Goal: Information Seeking & Learning: Learn about a topic

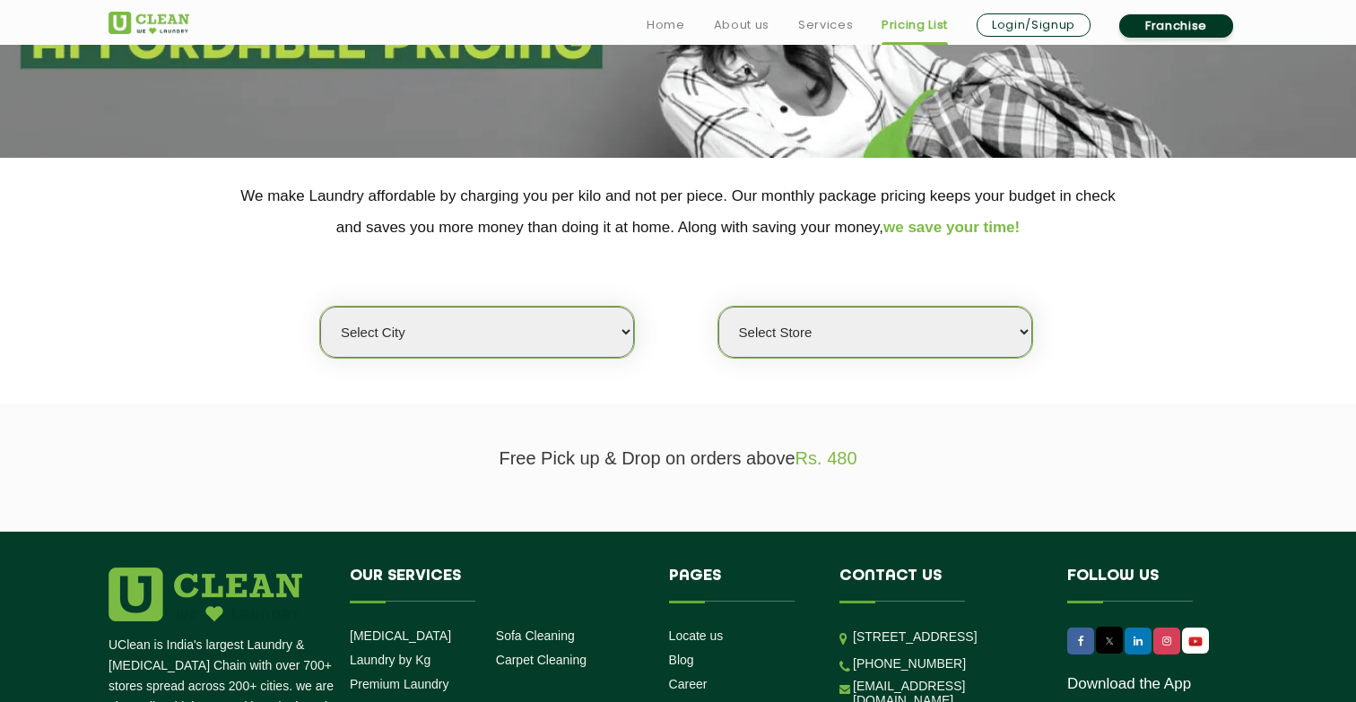
scroll to position [267, 0]
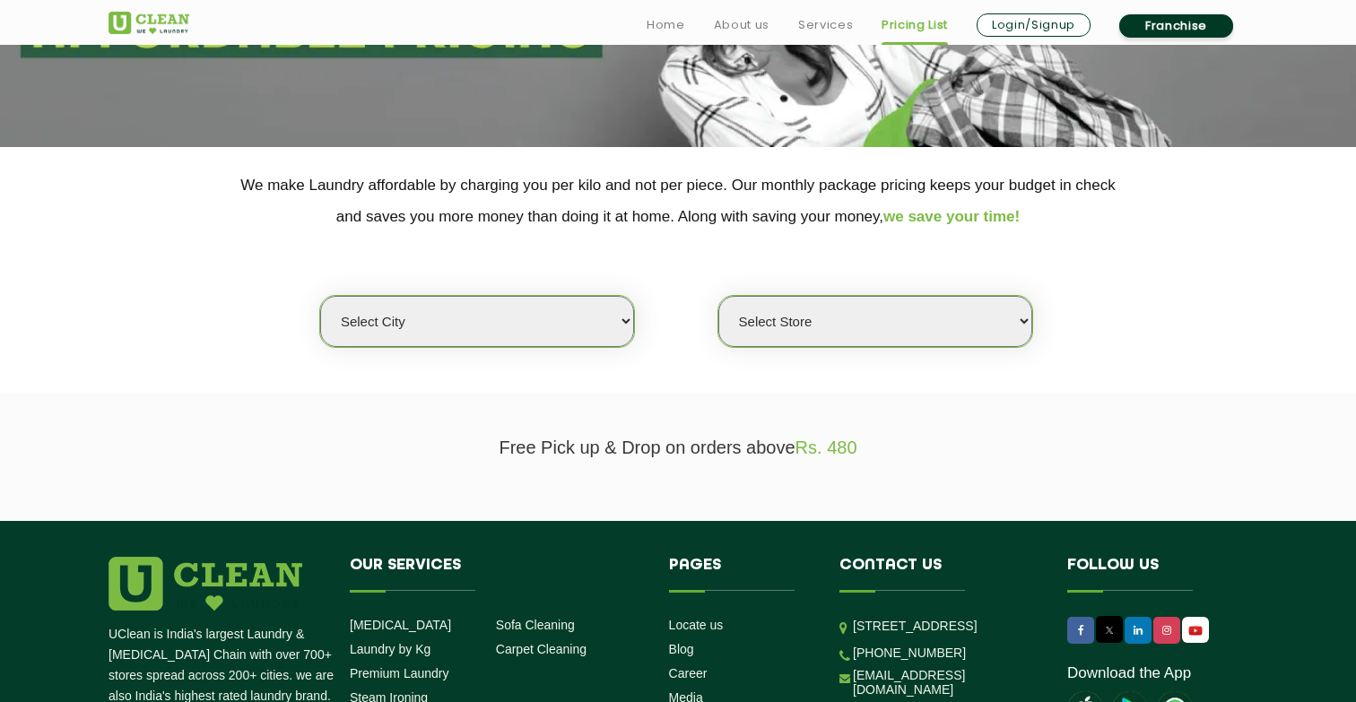
click at [579, 332] on select "Select city Aalo Agartala Agra Ahmedabad Akola Aligarh Alwar - UClean Select Am…" at bounding box center [477, 321] width 314 height 51
select select "18"
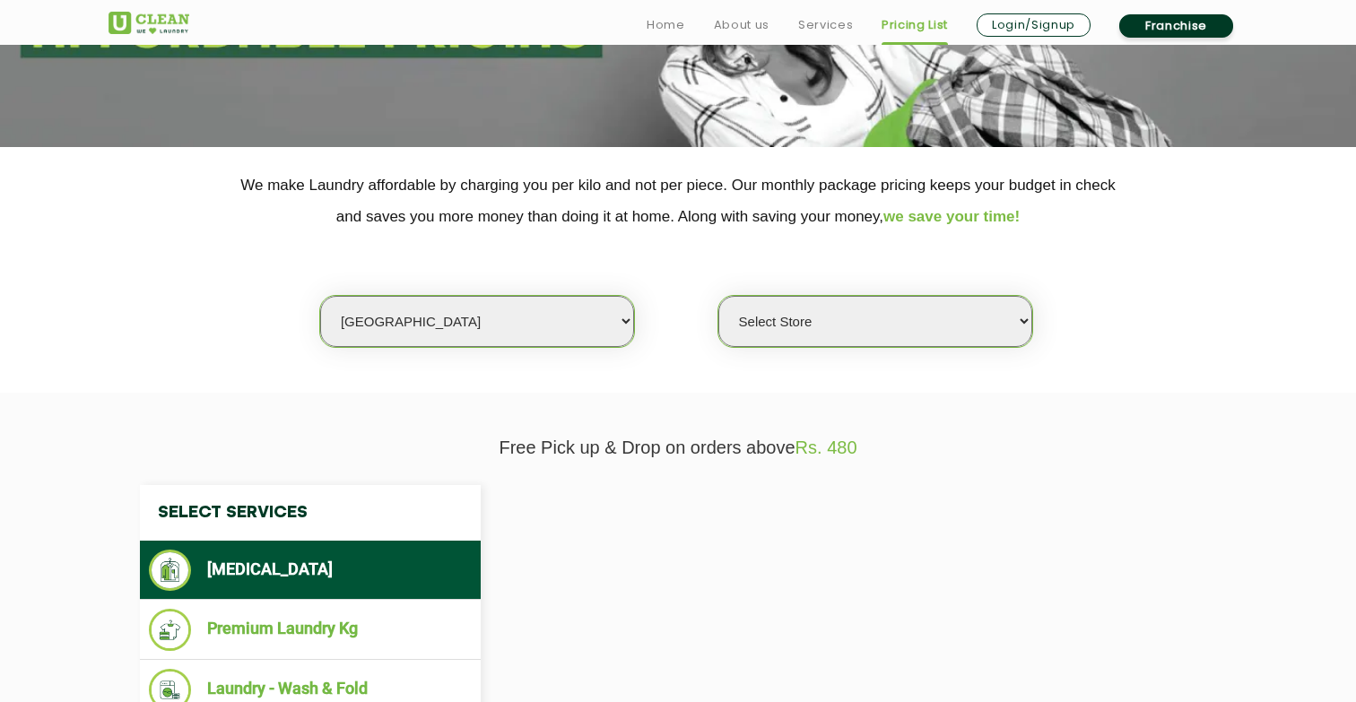
click at [824, 326] on select "Select Store" at bounding box center [876, 321] width 314 height 51
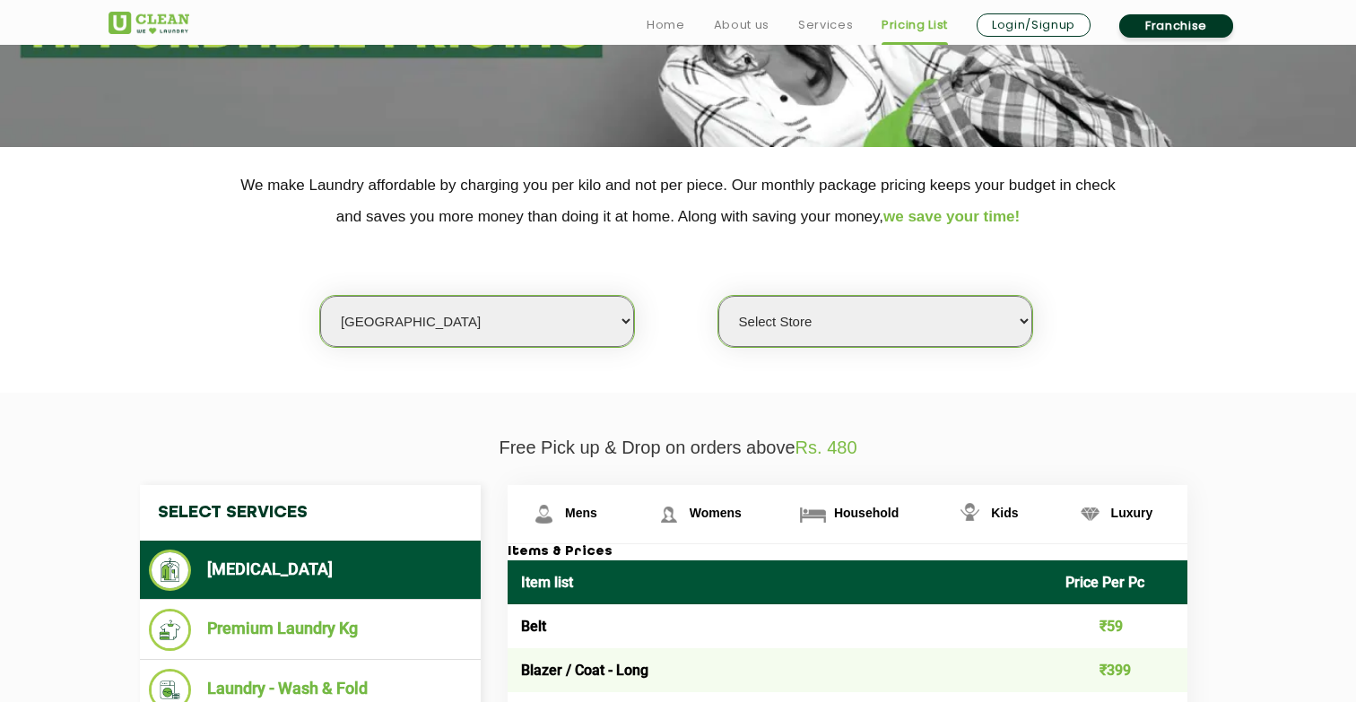
select select "48"
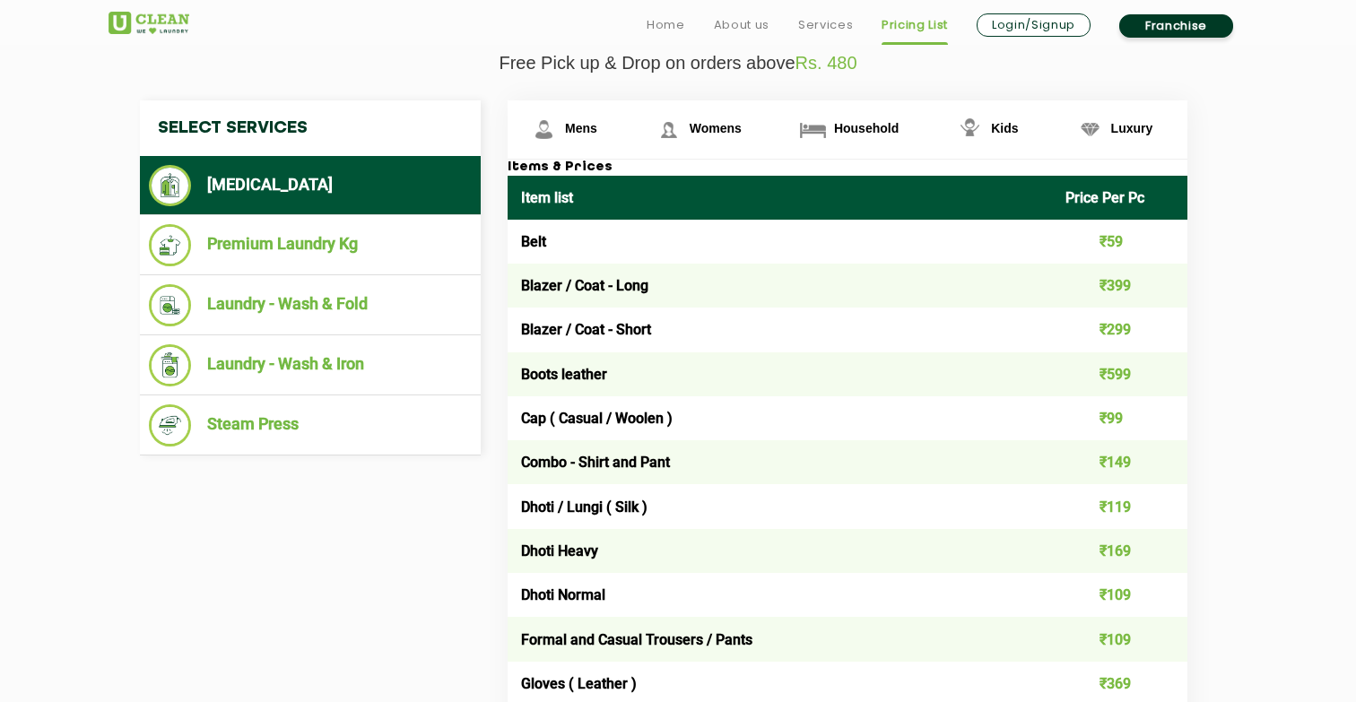
scroll to position [681, 0]
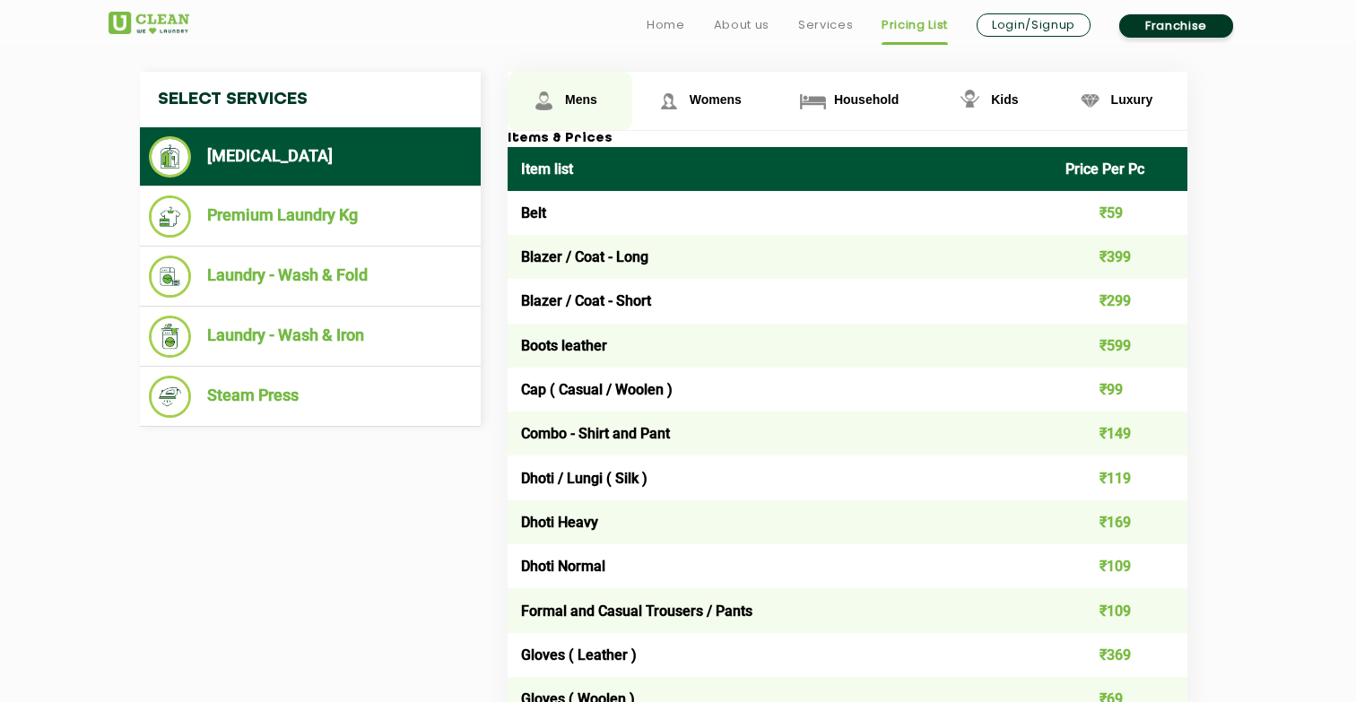
click at [577, 95] on span "Mens" at bounding box center [581, 99] width 32 height 14
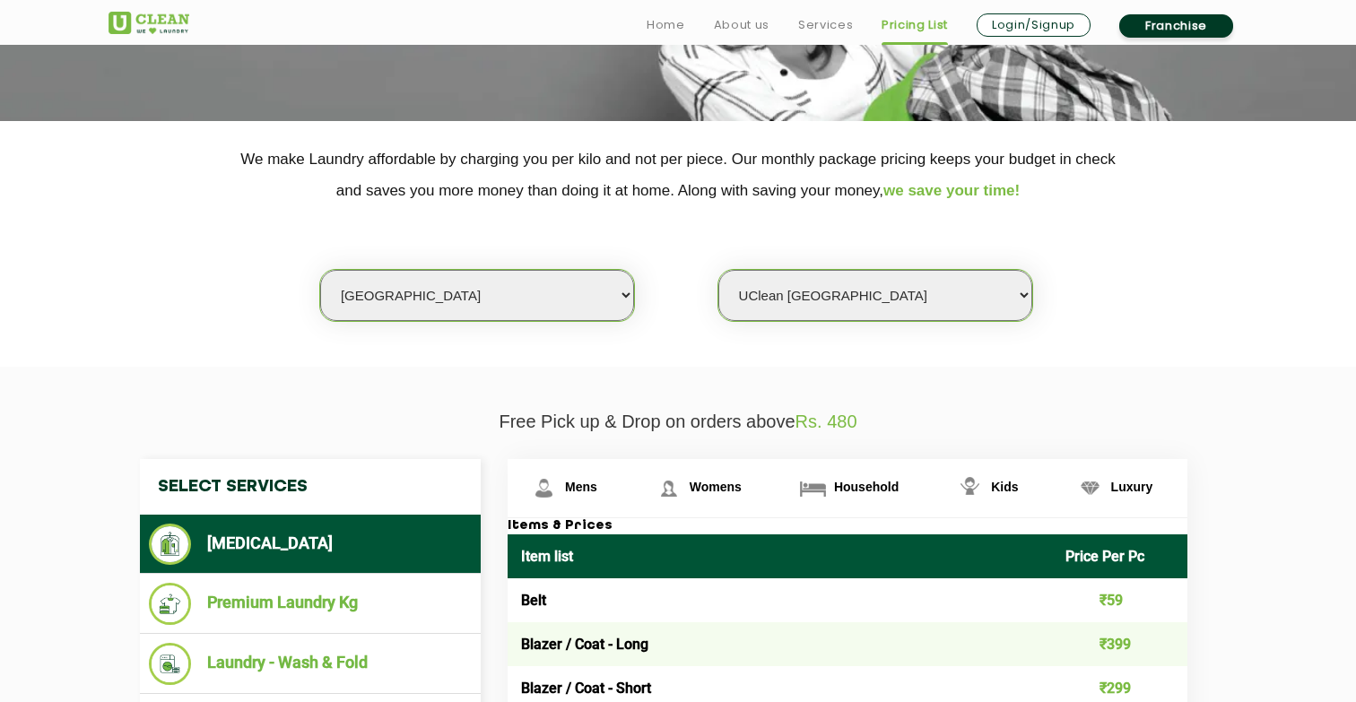
scroll to position [388, 0]
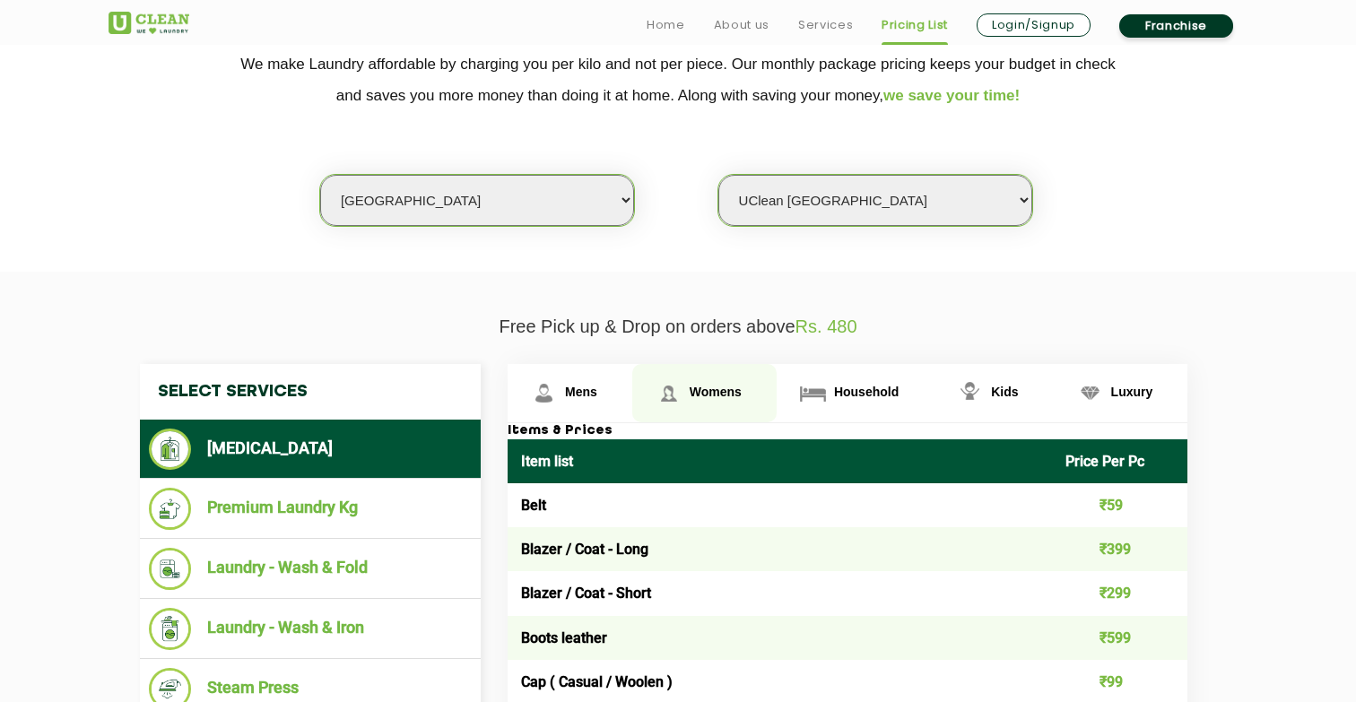
click at [632, 405] on link "Womens" at bounding box center [570, 393] width 125 height 58
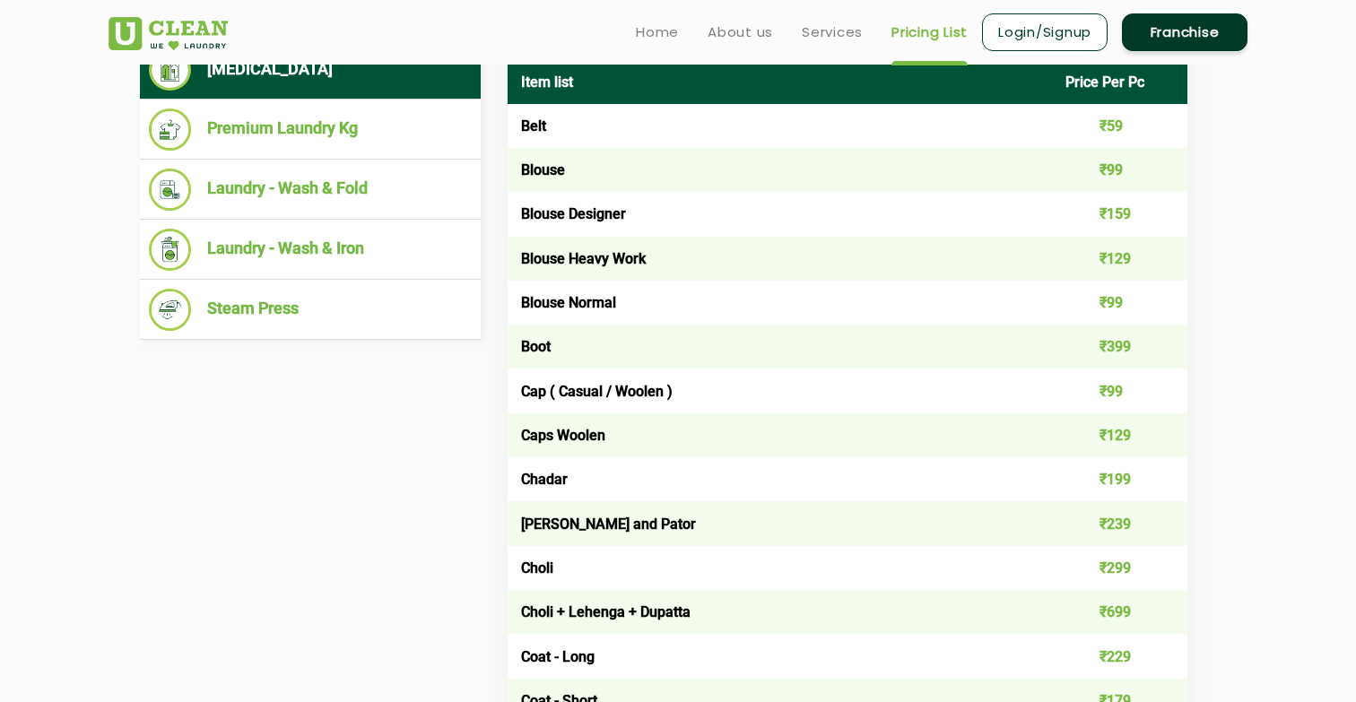
scroll to position [726, 0]
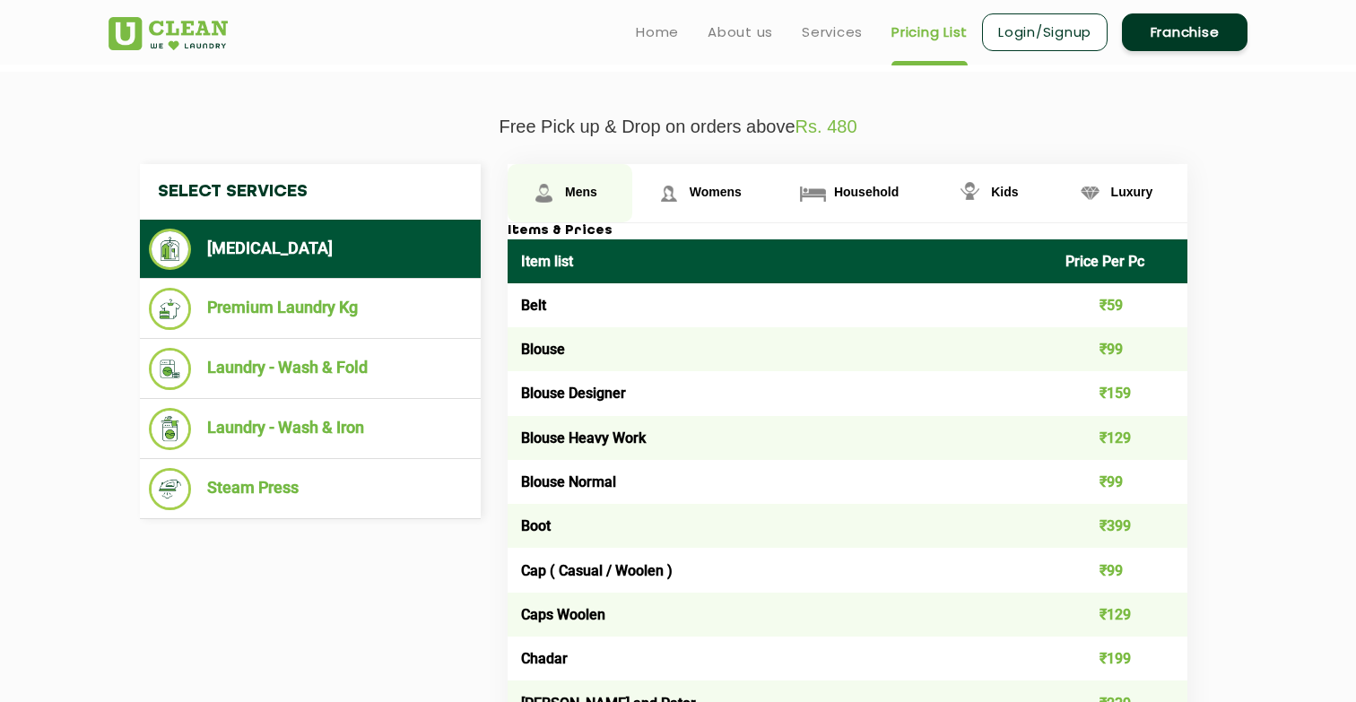
click at [587, 187] on span "Mens" at bounding box center [581, 192] width 32 height 14
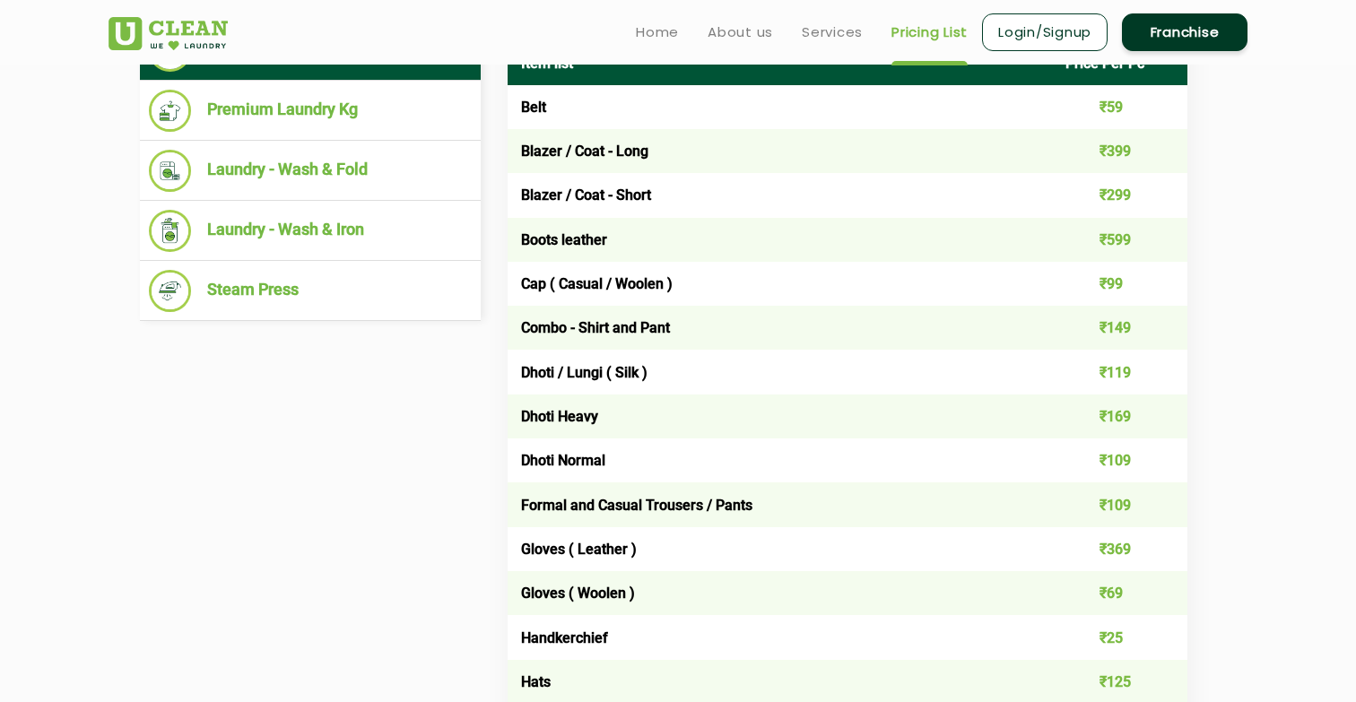
scroll to position [745, 0]
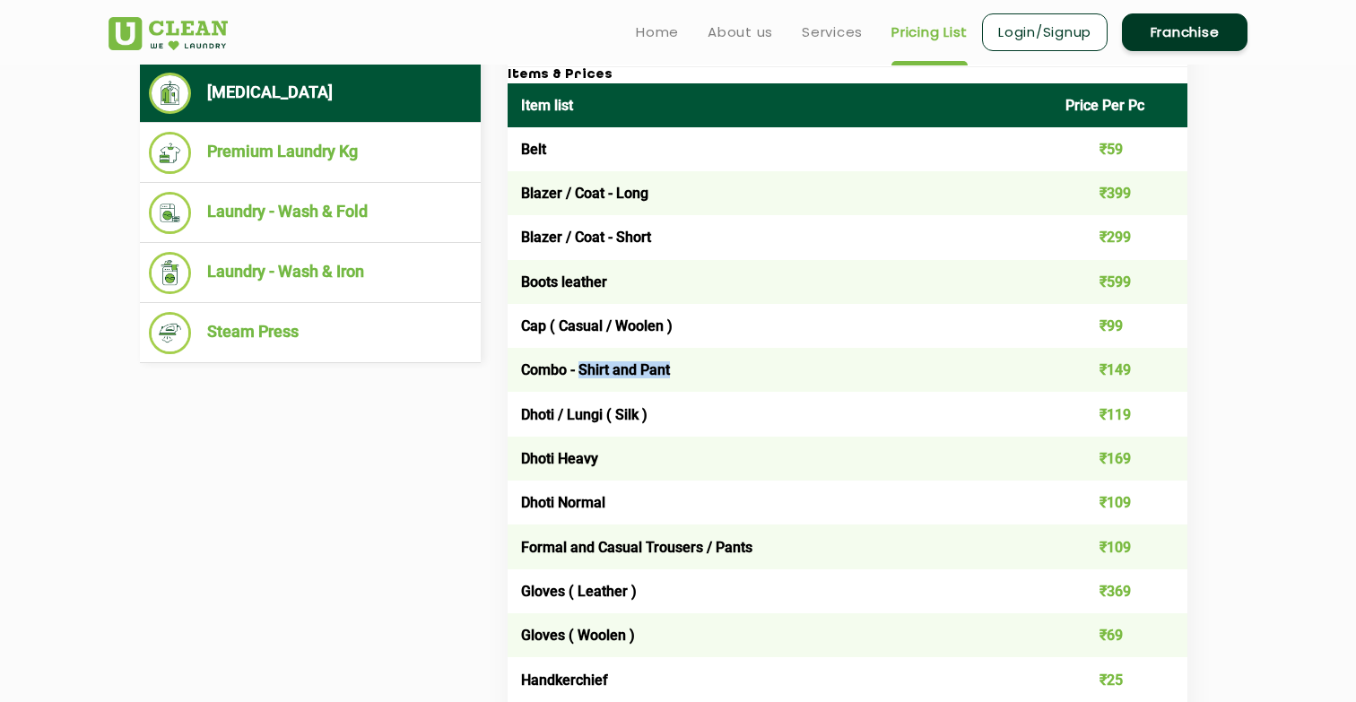
drag, startPoint x: 682, startPoint y: 370, endPoint x: 583, endPoint y: 376, distance: 98.9
click at [583, 376] on td "Combo - Shirt and Pant" at bounding box center [780, 370] width 545 height 44
drag, startPoint x: 583, startPoint y: 376, endPoint x: 685, endPoint y: 376, distance: 102.3
click at [685, 376] on td "Combo - Shirt and Pant" at bounding box center [780, 370] width 545 height 44
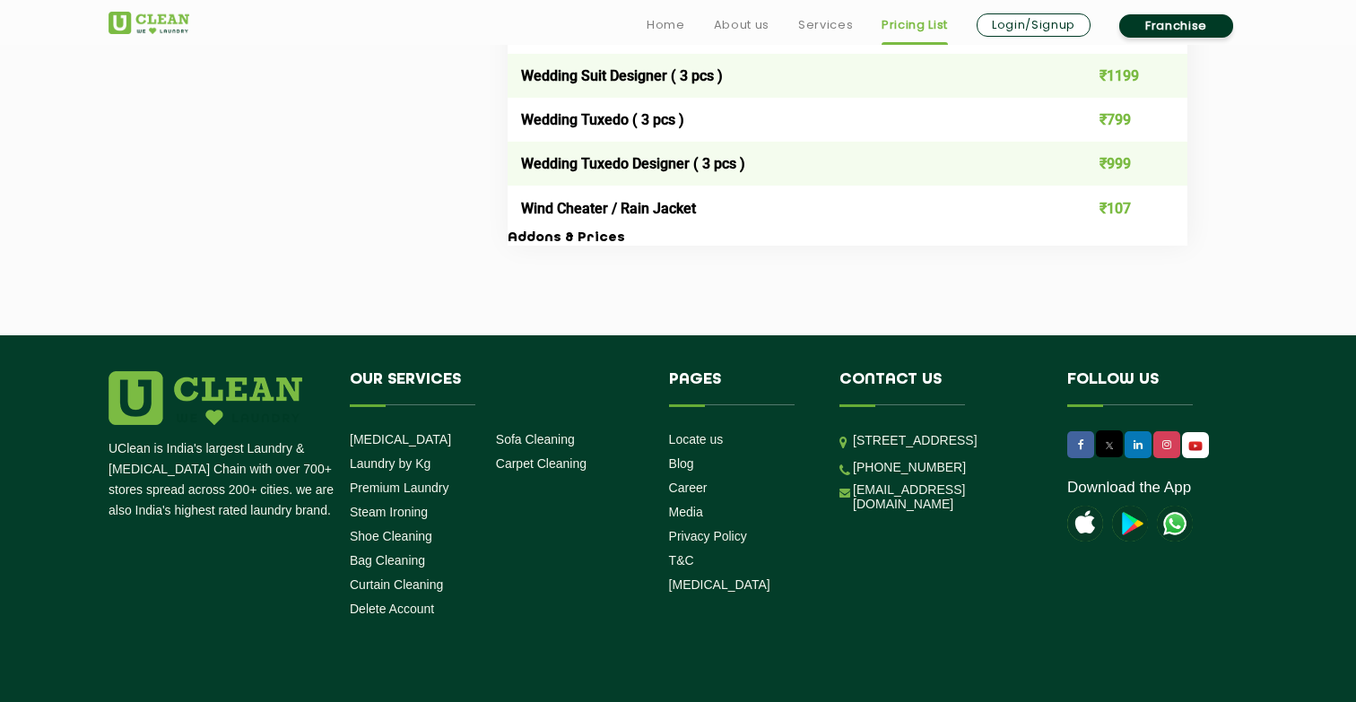
scroll to position [3841, 0]
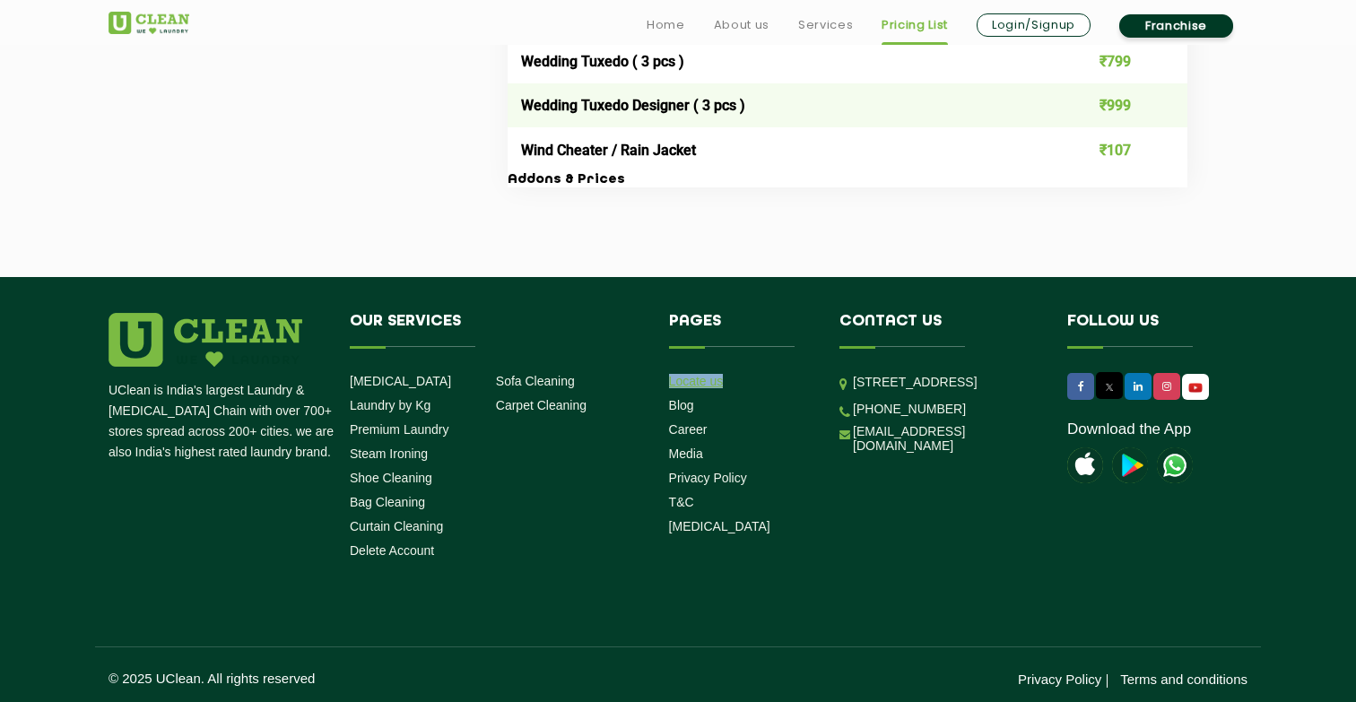
click at [693, 376] on link "Locate us" at bounding box center [696, 381] width 55 height 14
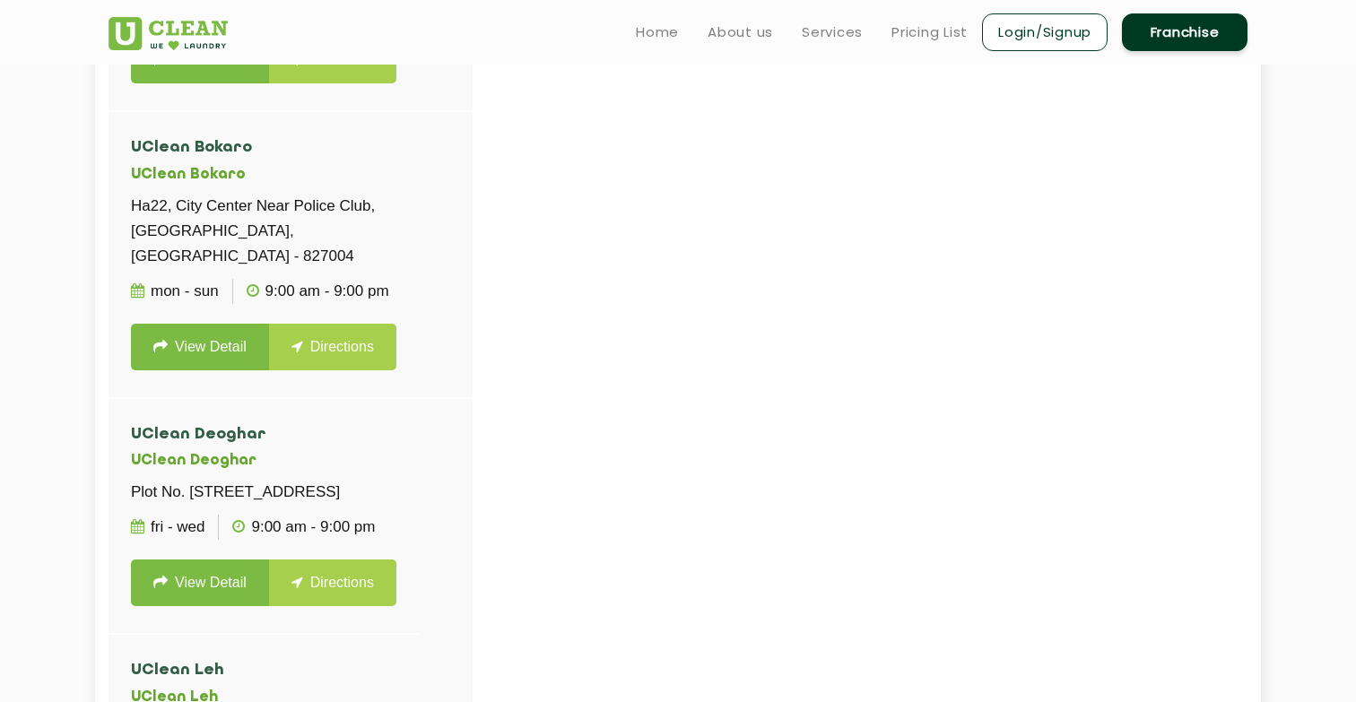
scroll to position [10736, 0]
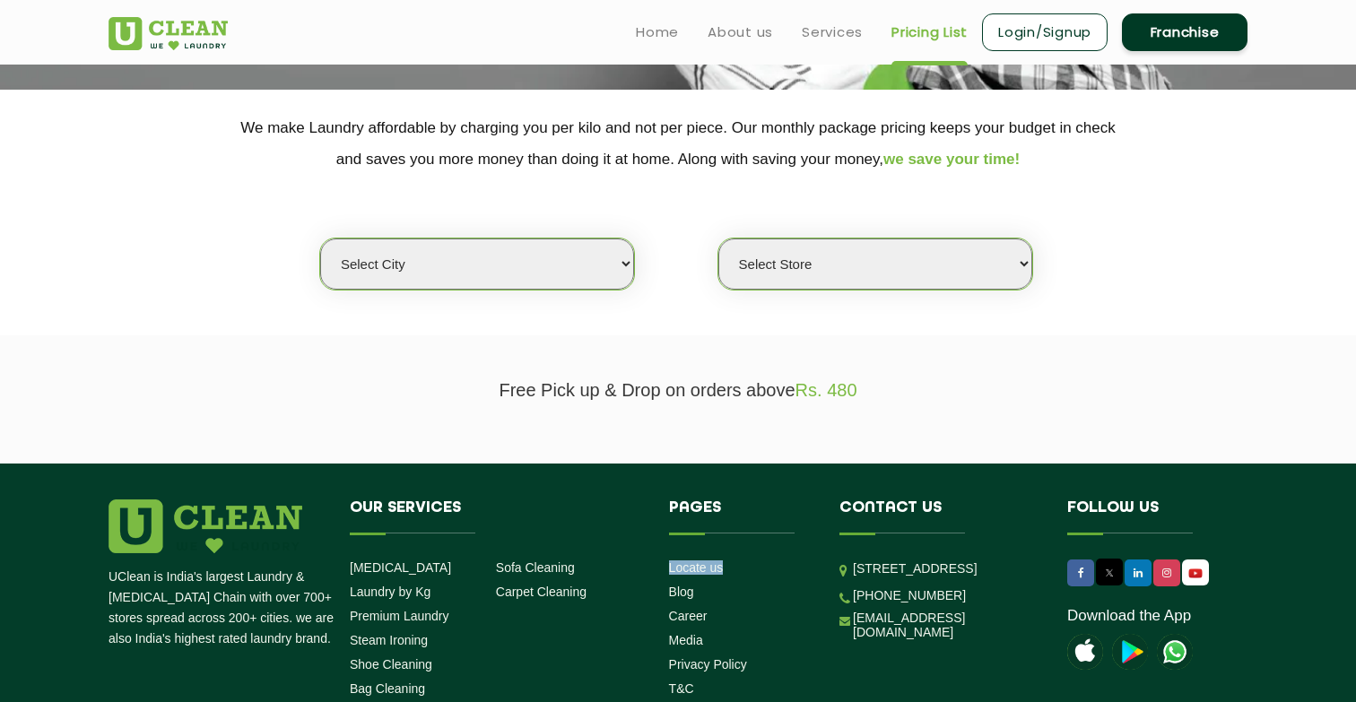
scroll to position [269, 0]
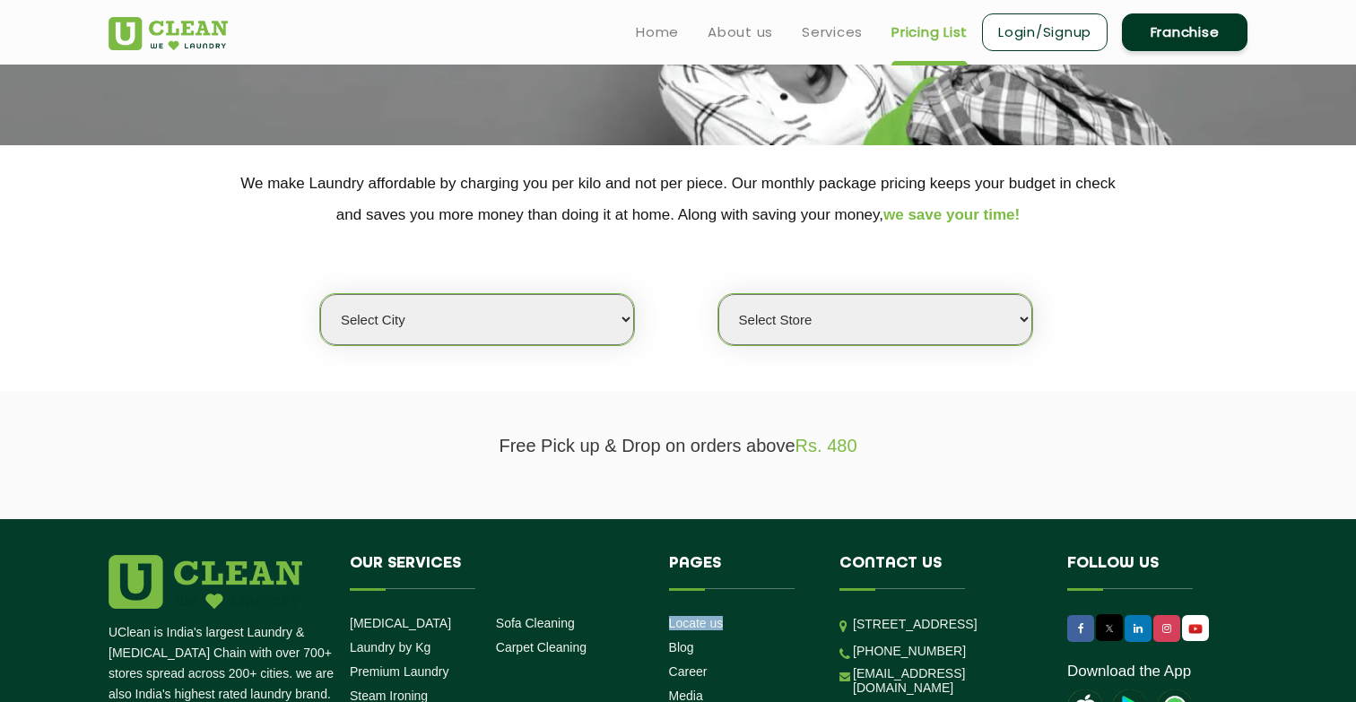
click at [440, 331] on select "Select city Aalo Agartala Agra Ahmedabad Akola Aligarh Alwar - UClean Select Am…" at bounding box center [477, 319] width 314 height 51
select select "18"
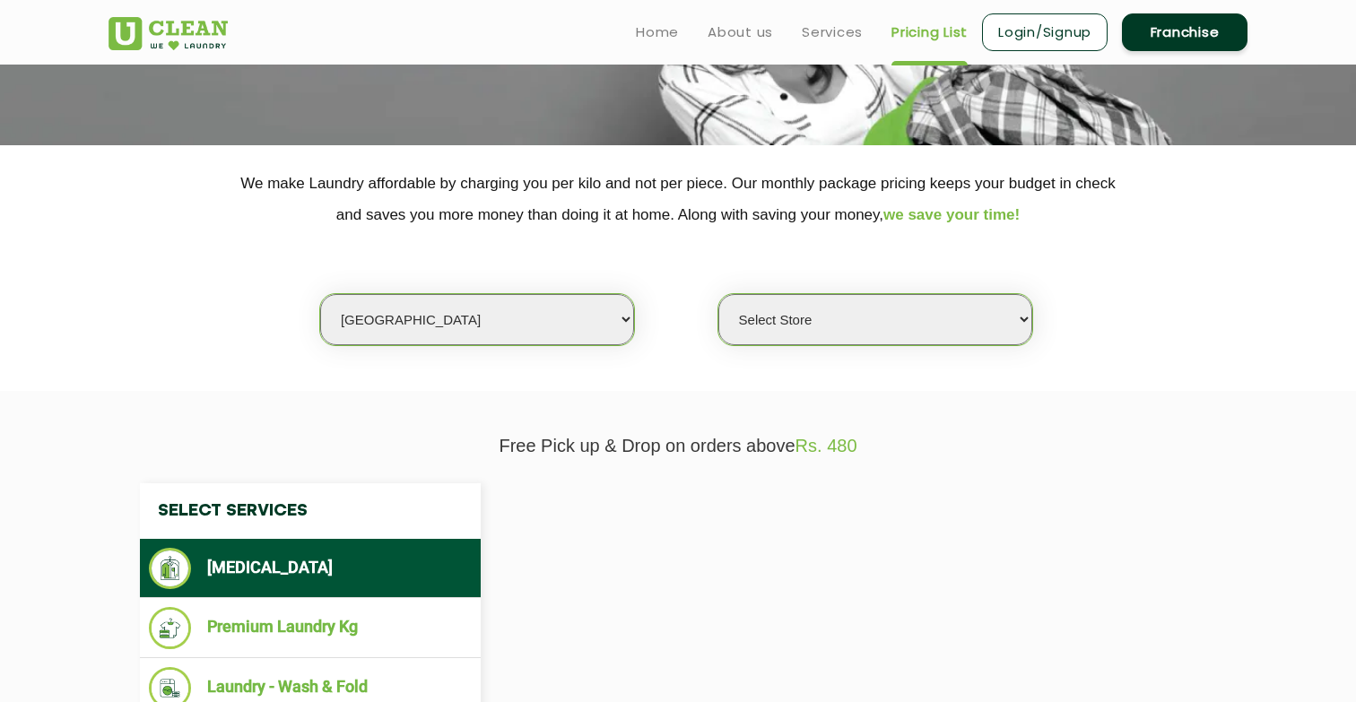
click at [883, 318] on select "Select Store" at bounding box center [876, 319] width 314 height 51
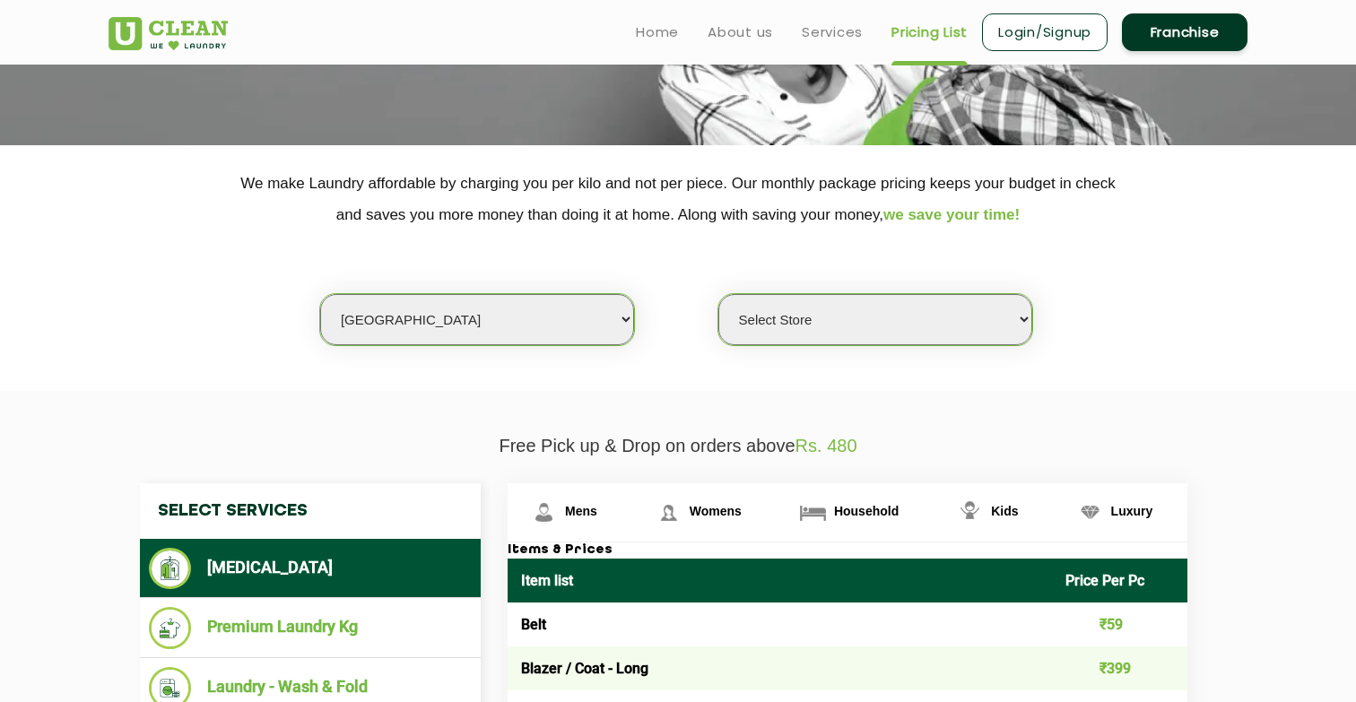
select select "48"
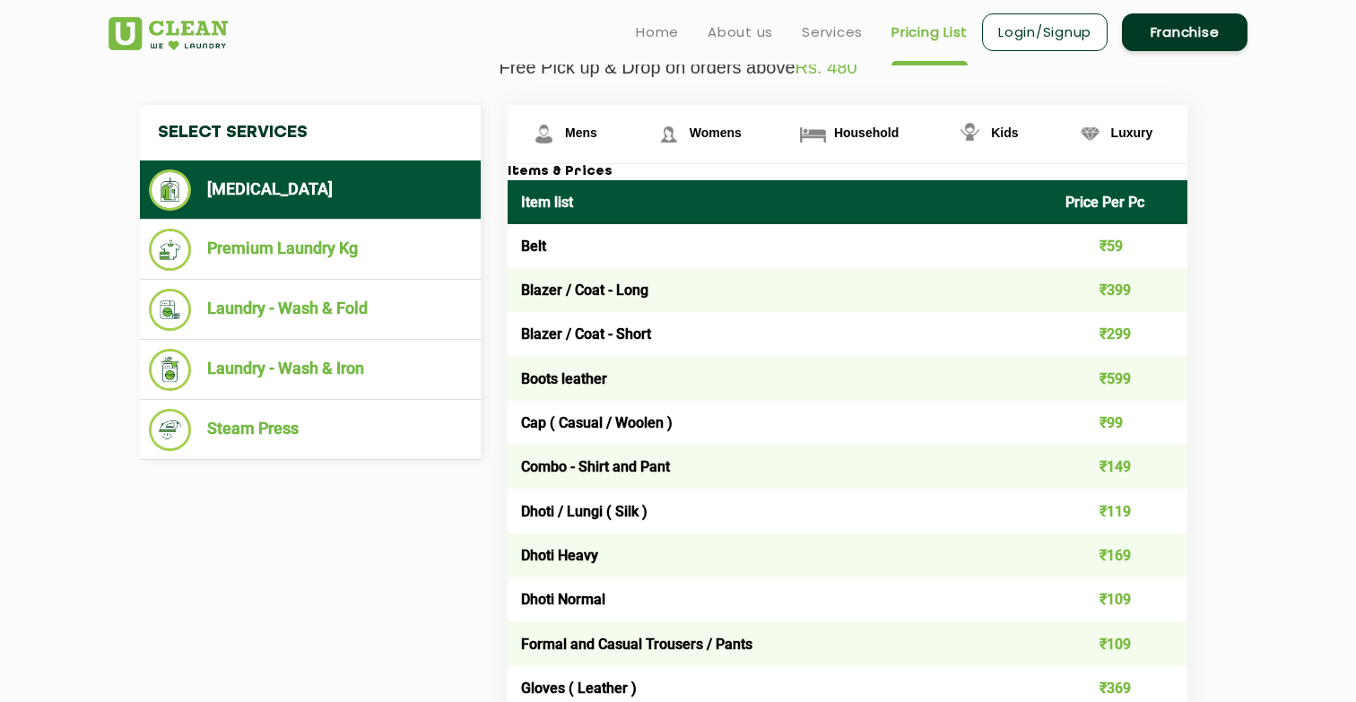
scroll to position [592, 0]
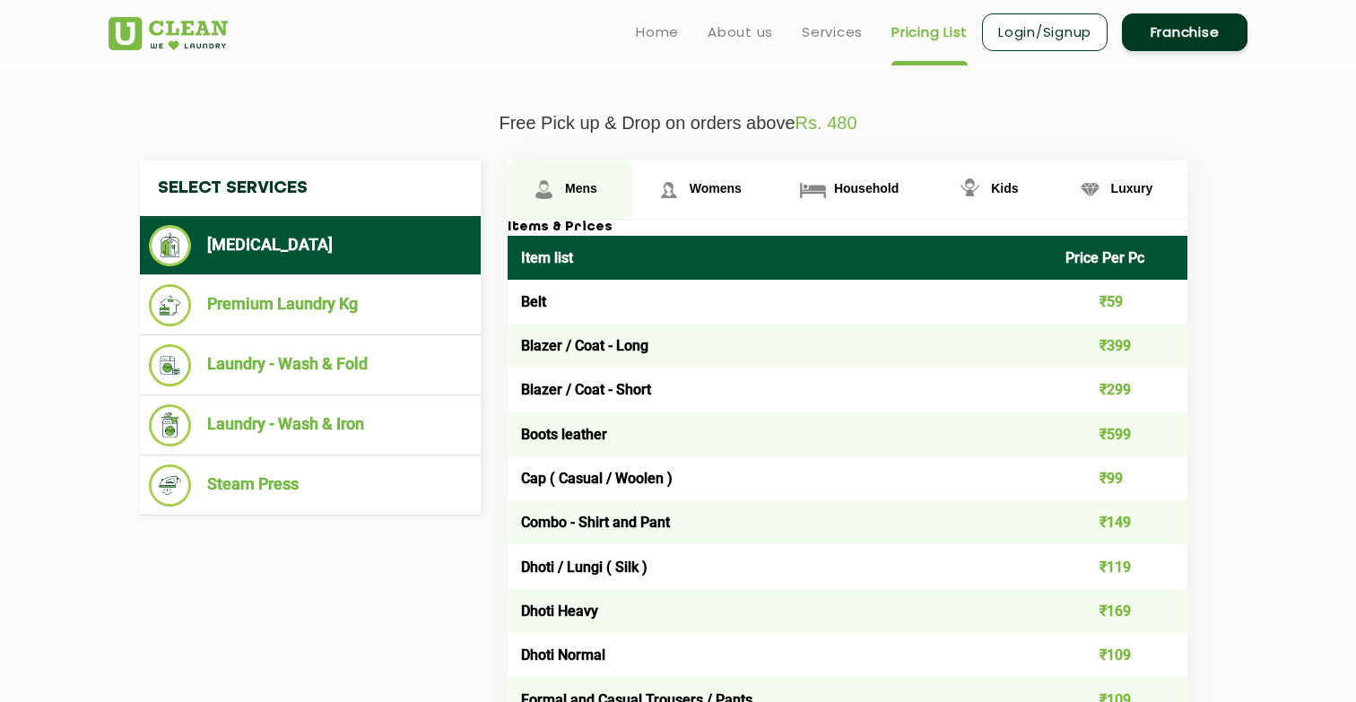
click at [566, 192] on span "Mens" at bounding box center [581, 188] width 32 height 14
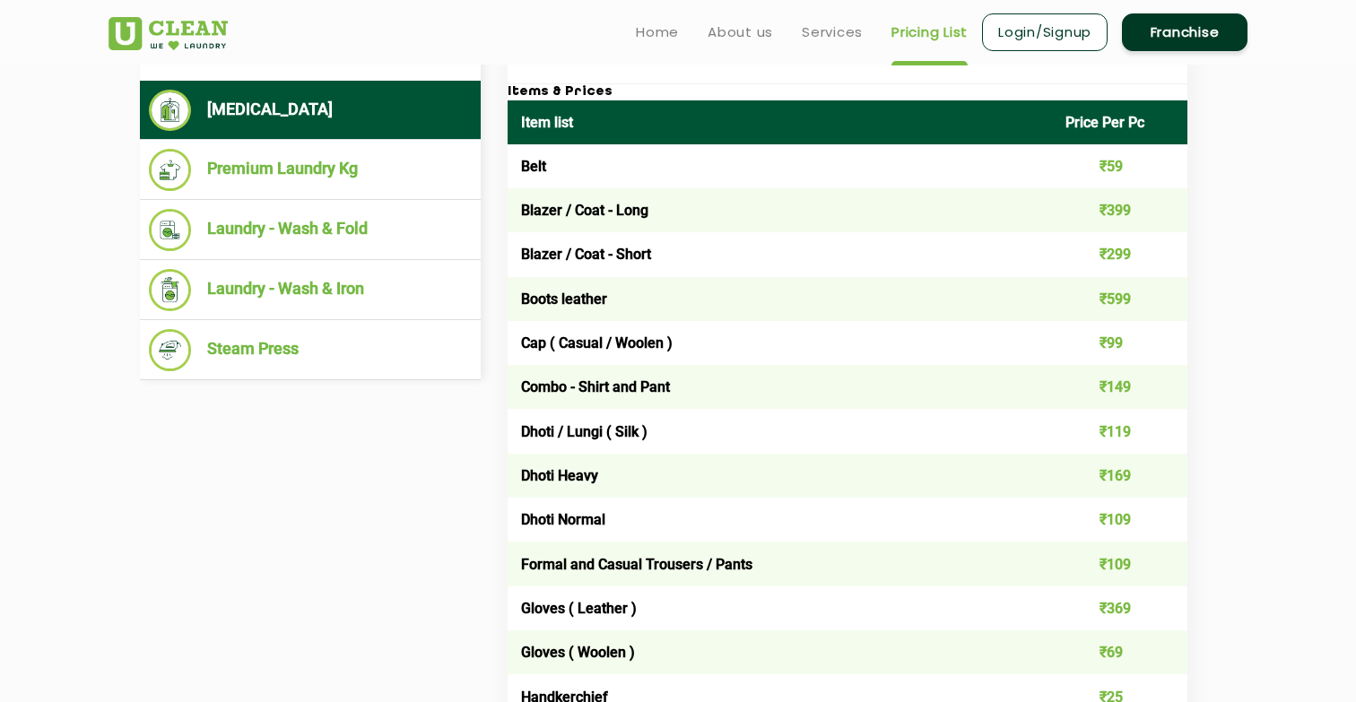
scroll to position [689, 0]
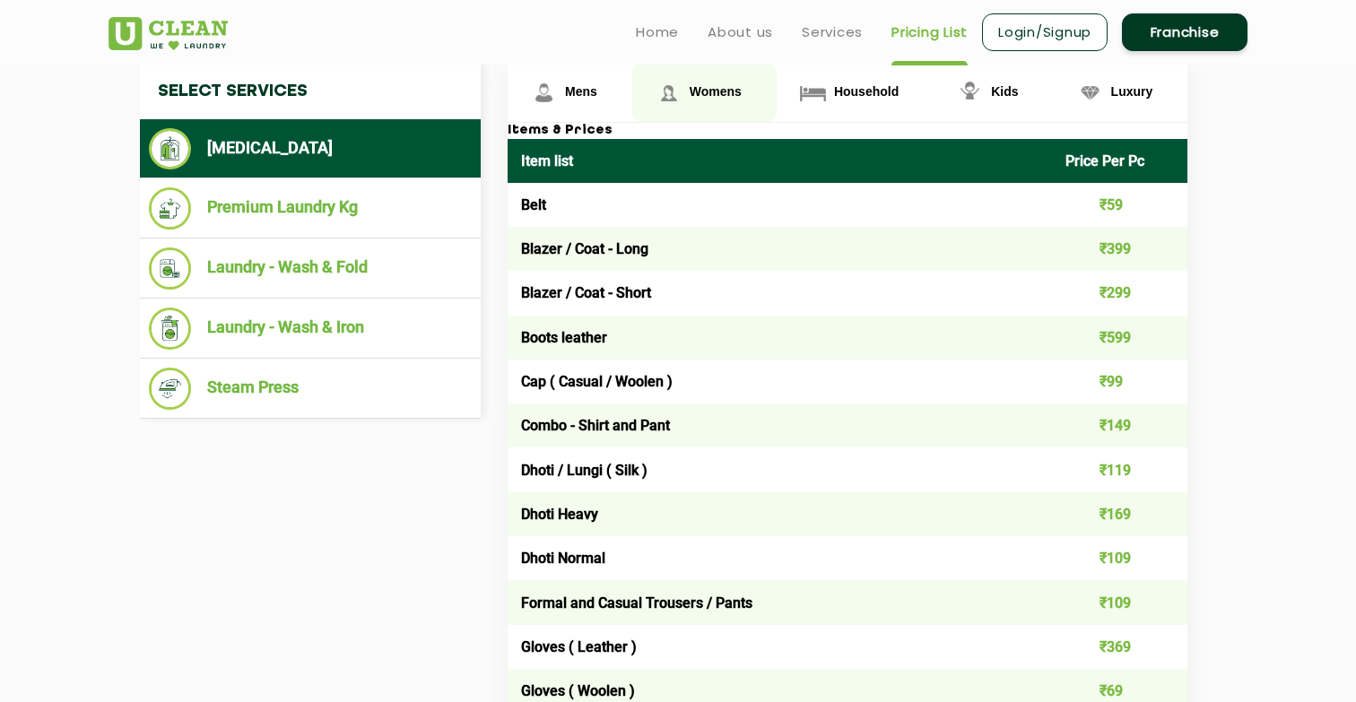
click at [597, 90] on span "Womens" at bounding box center [581, 91] width 32 height 14
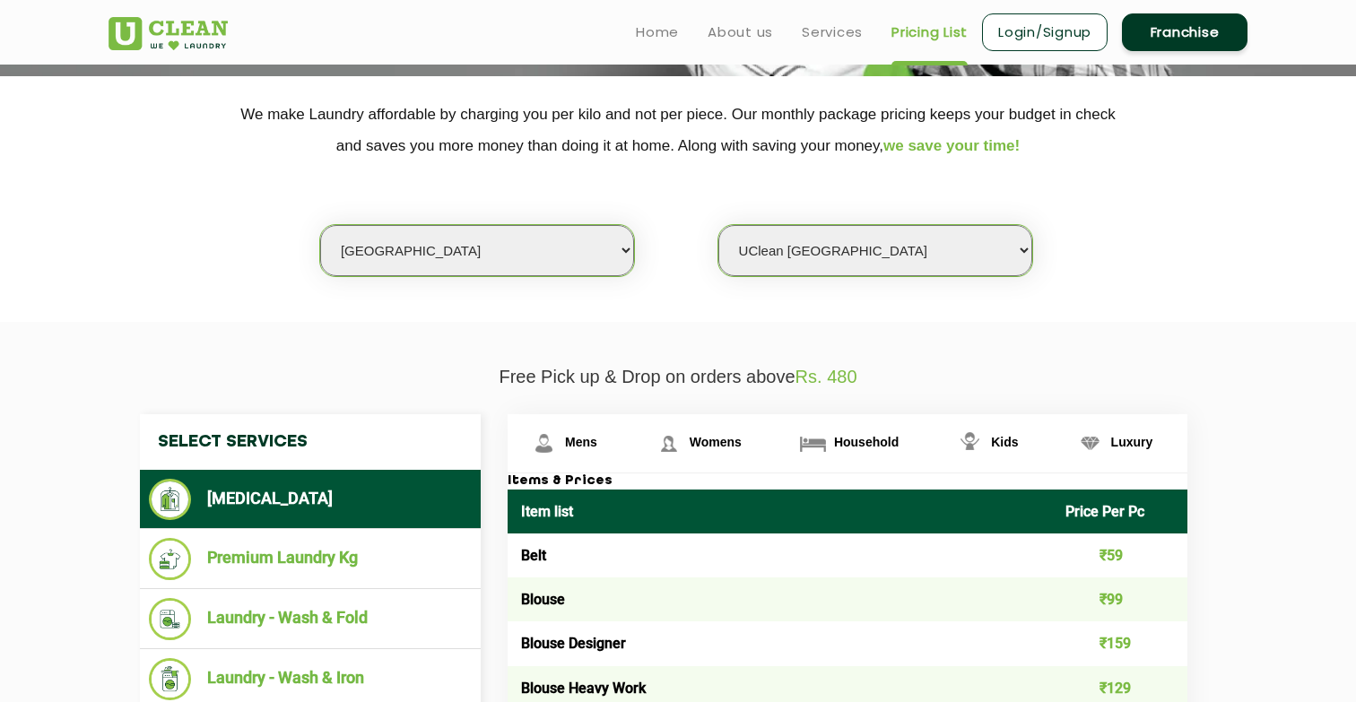
scroll to position [0, 0]
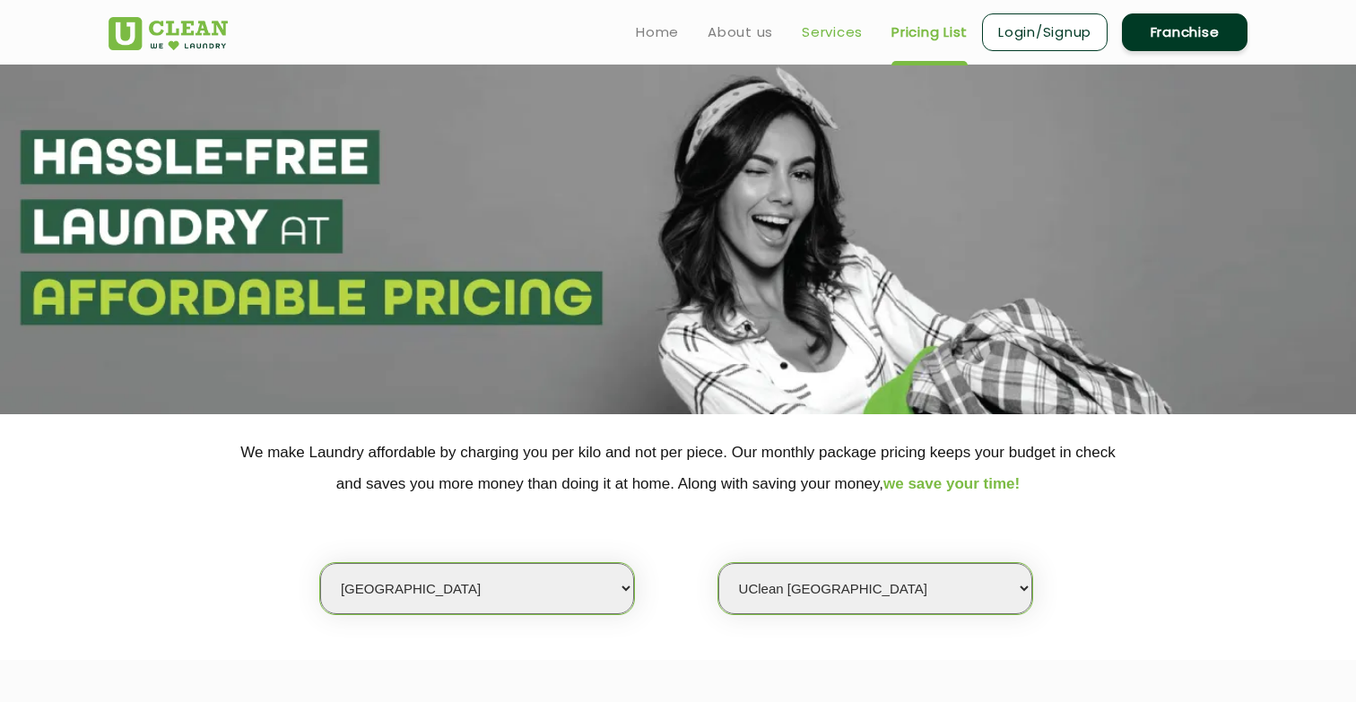
click at [824, 31] on link "Services" at bounding box center [832, 33] width 61 height 22
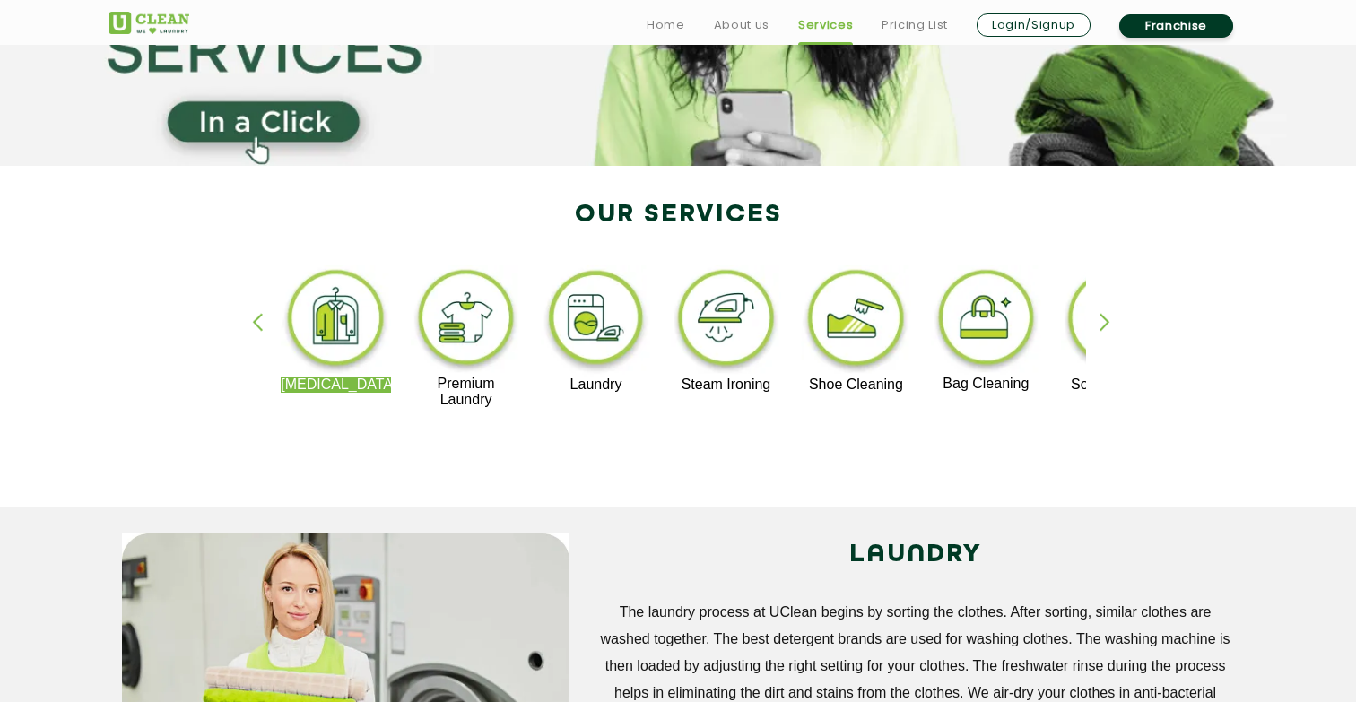
scroll to position [283, 0]
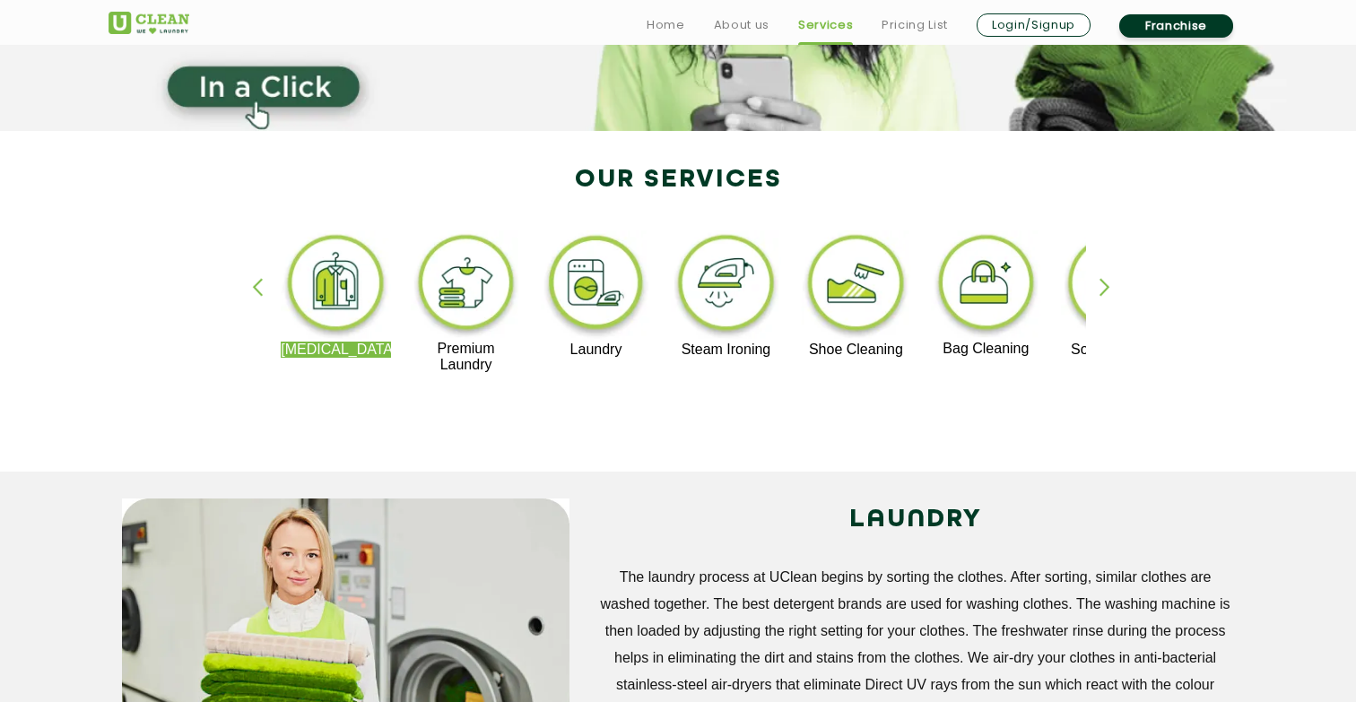
click at [717, 302] on img at bounding box center [726, 286] width 110 height 111
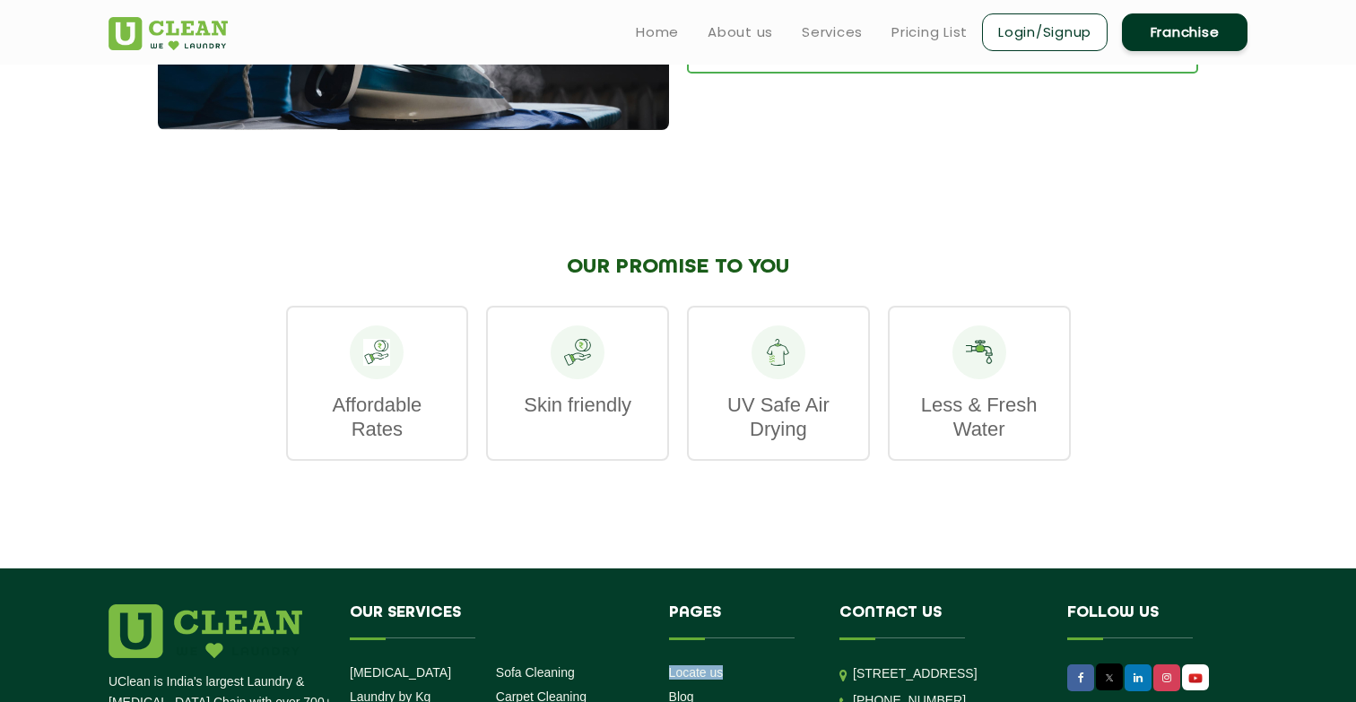
scroll to position [2437, 0]
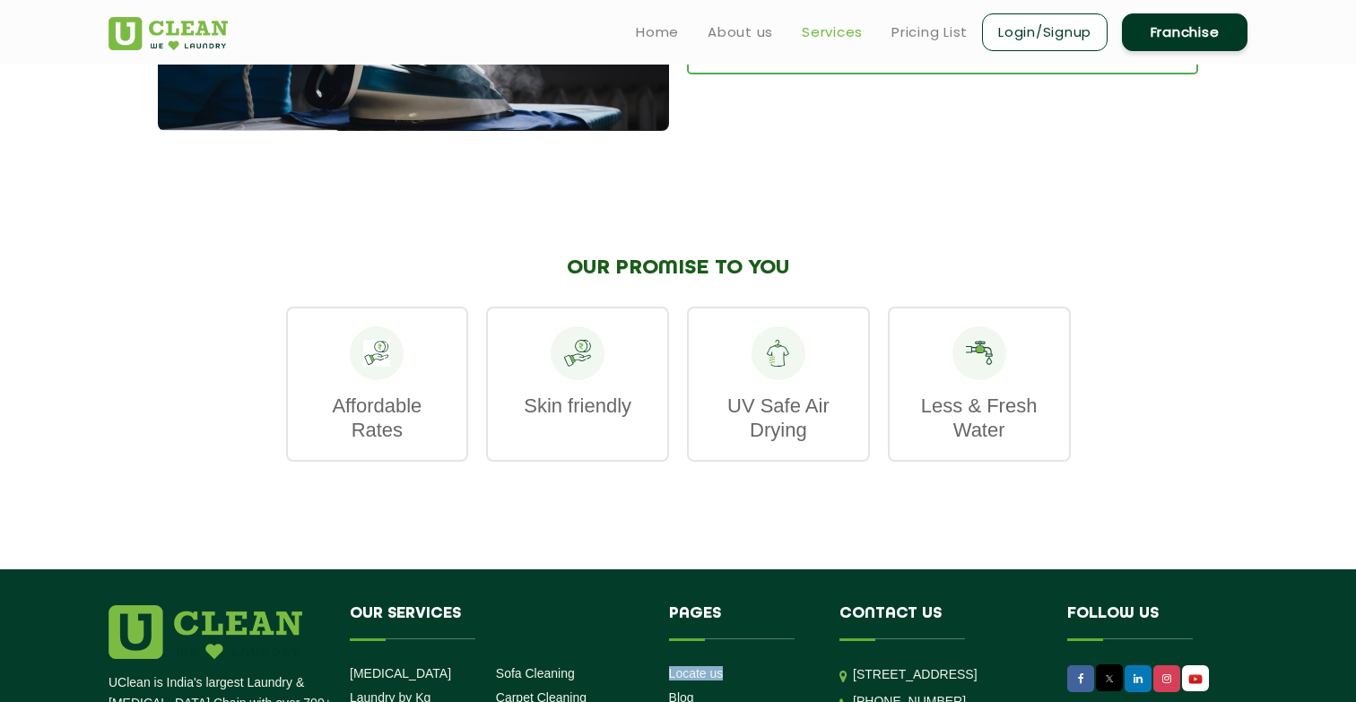
click at [851, 29] on link "Services" at bounding box center [832, 33] width 61 height 22
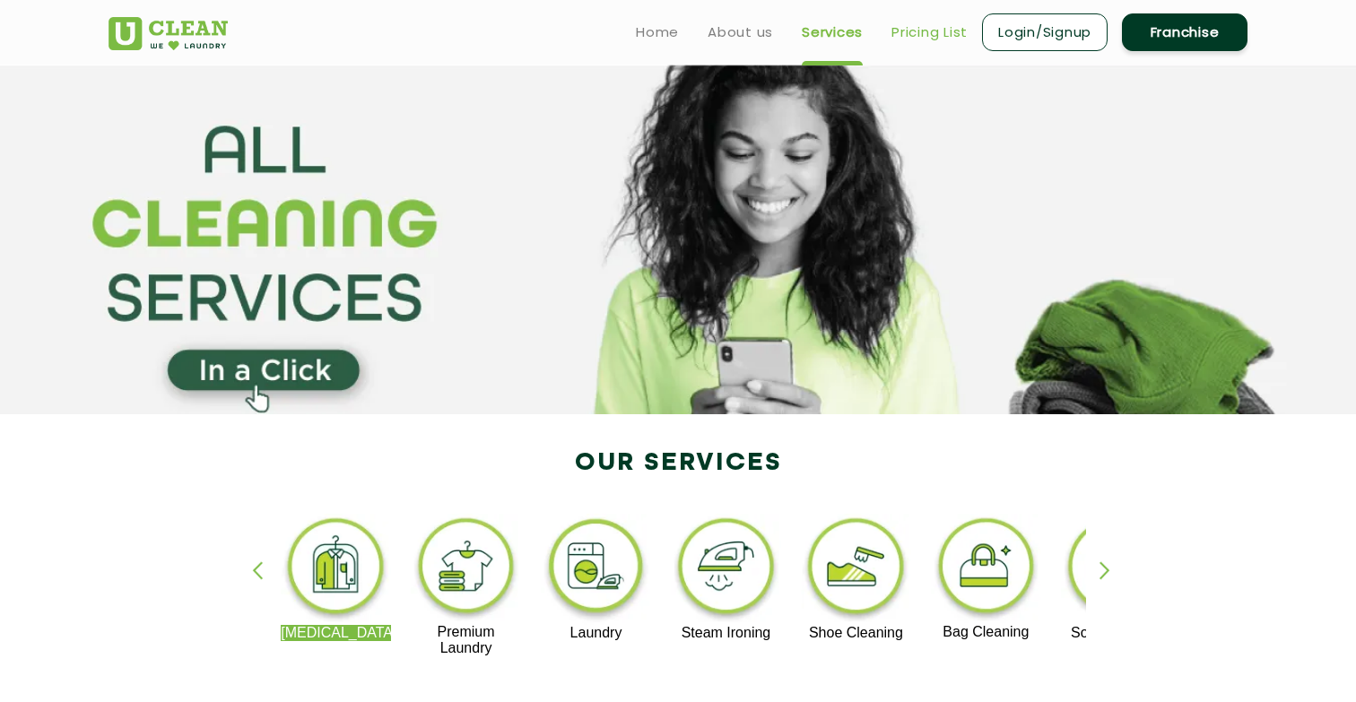
click at [913, 31] on link "Pricing List" at bounding box center [930, 33] width 76 height 22
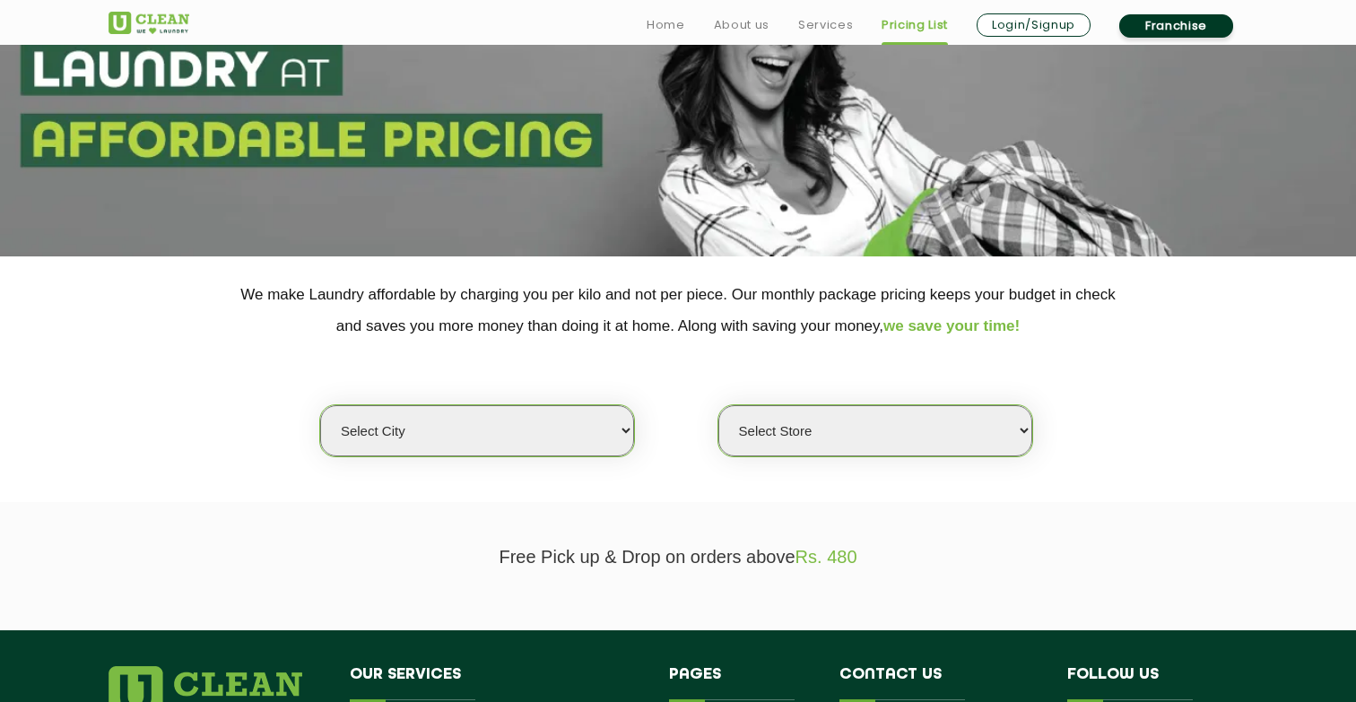
scroll to position [261, 0]
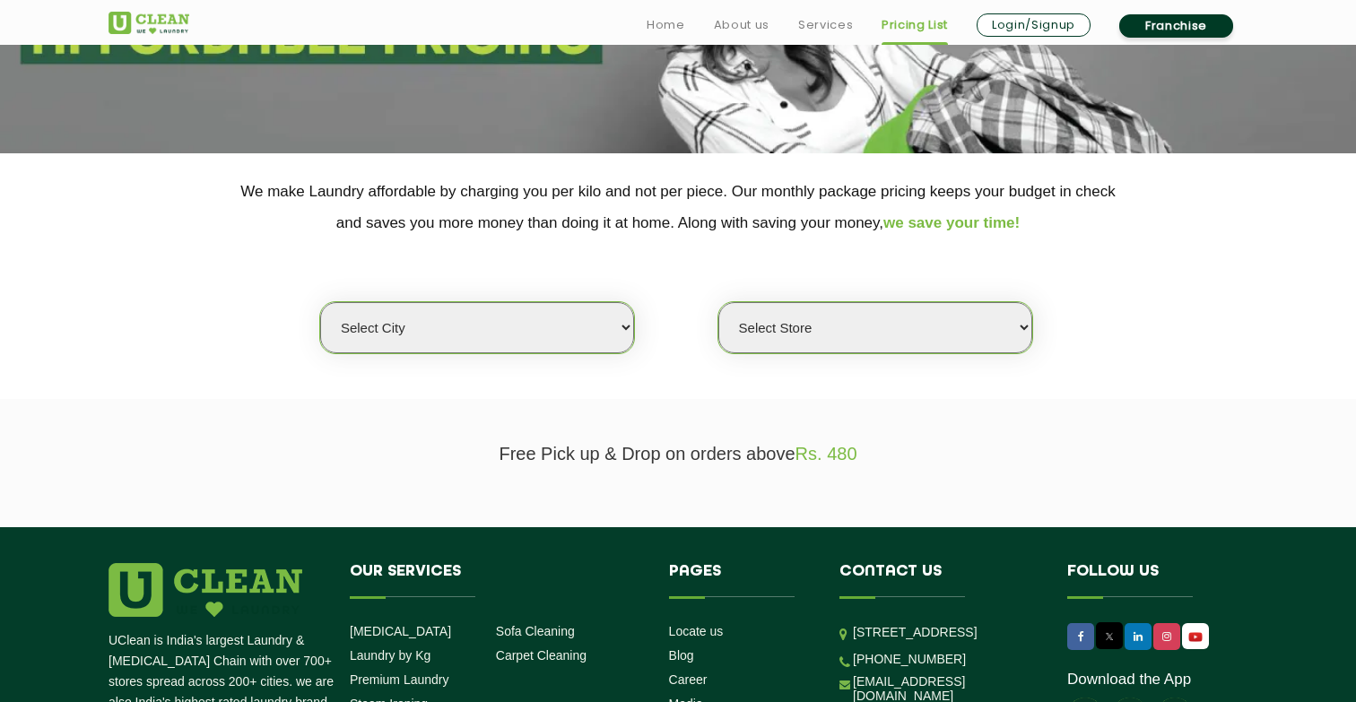
click at [560, 366] on section "We make Laundry affordable by charging you per kilo and not per piece. Our mont…" at bounding box center [678, 276] width 1356 height 246
click at [563, 332] on select "Select city Aalo Agartala Agra Ahmedabad Akola Aligarh Alwar - UClean Select Am…" at bounding box center [477, 327] width 314 height 51
select select "18"
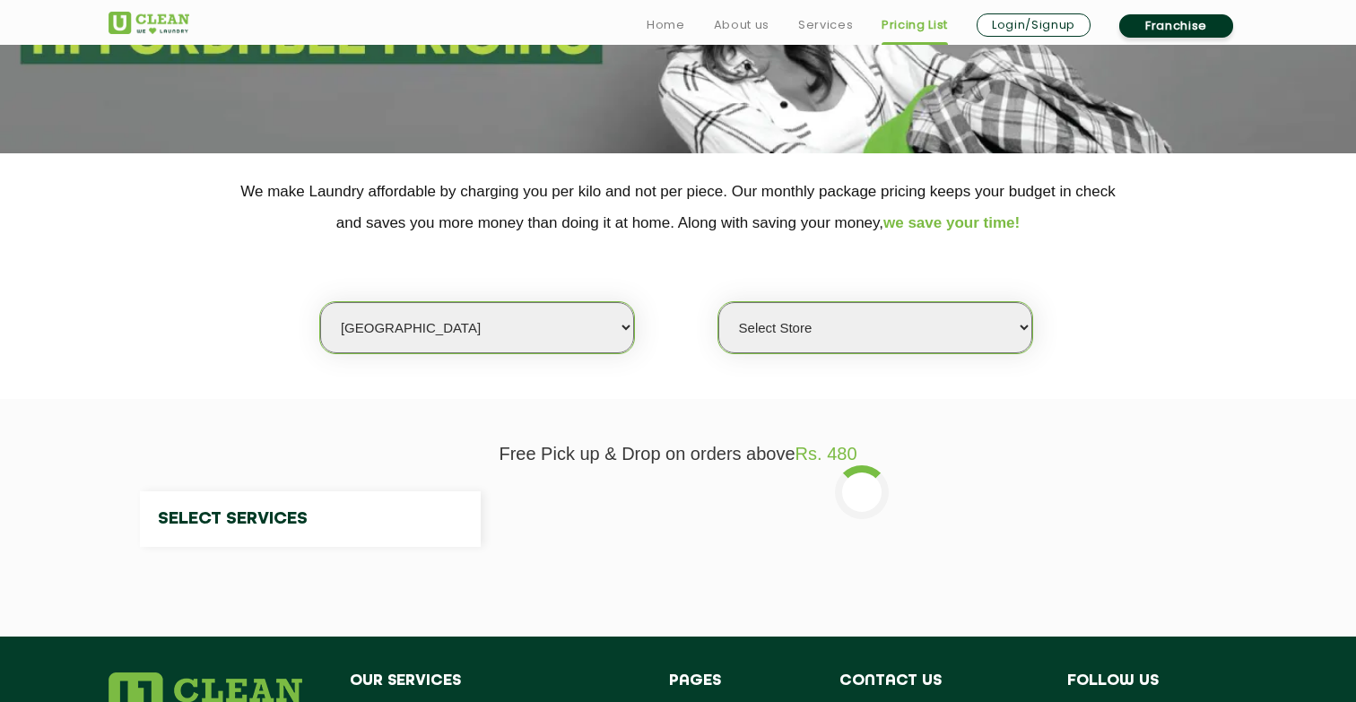
click at [831, 347] on select "Select Store" at bounding box center [876, 327] width 314 height 51
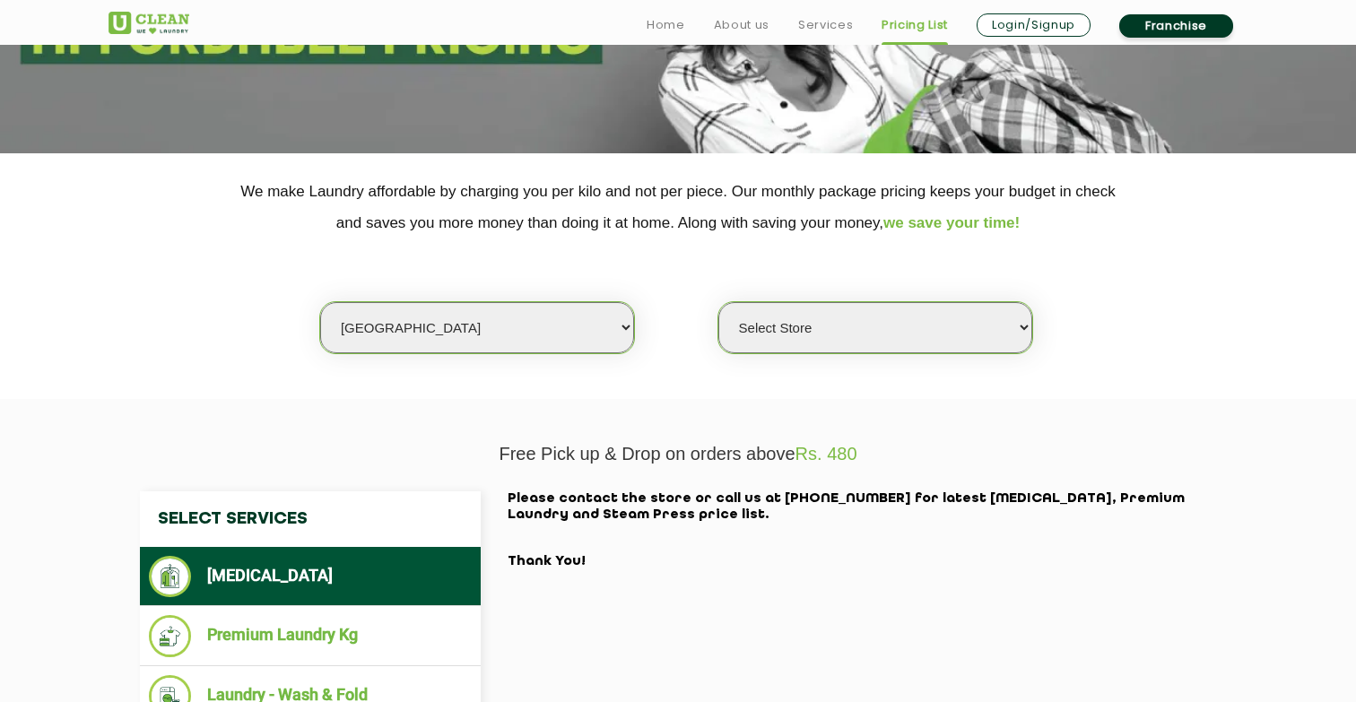
select select "48"
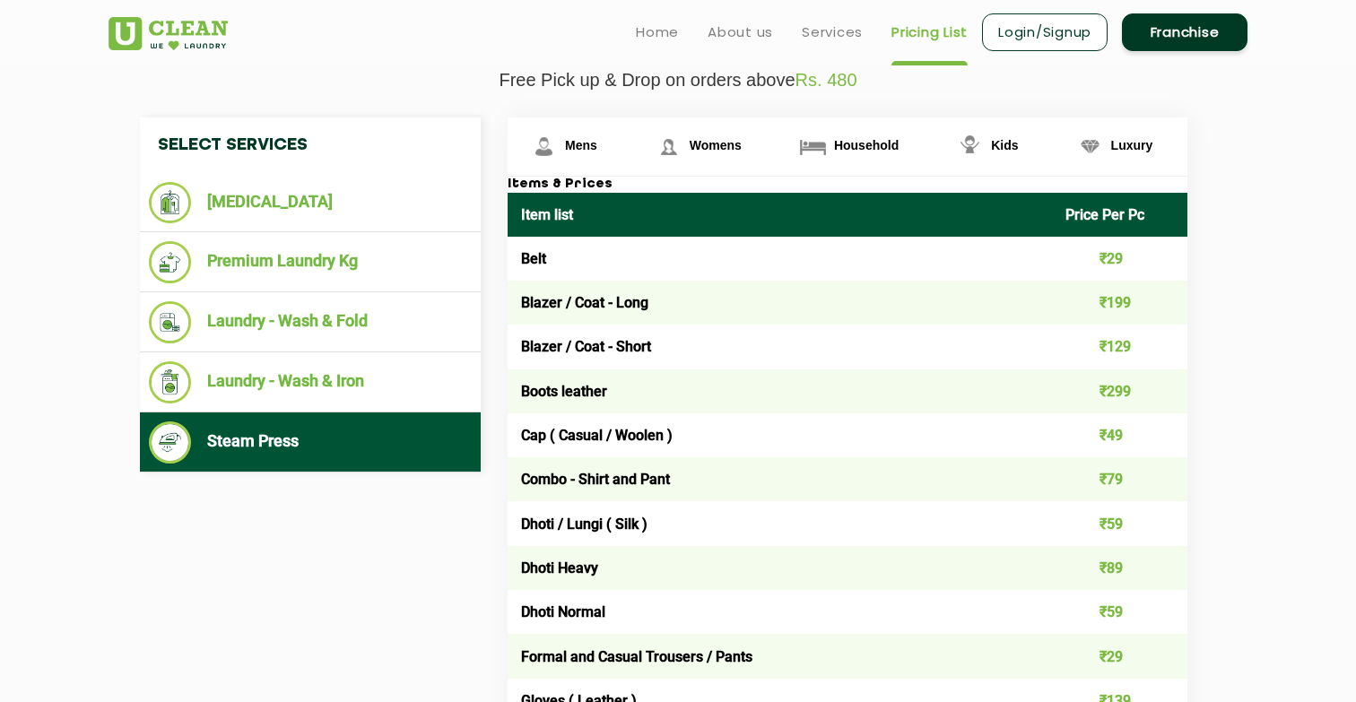
scroll to position [543, 0]
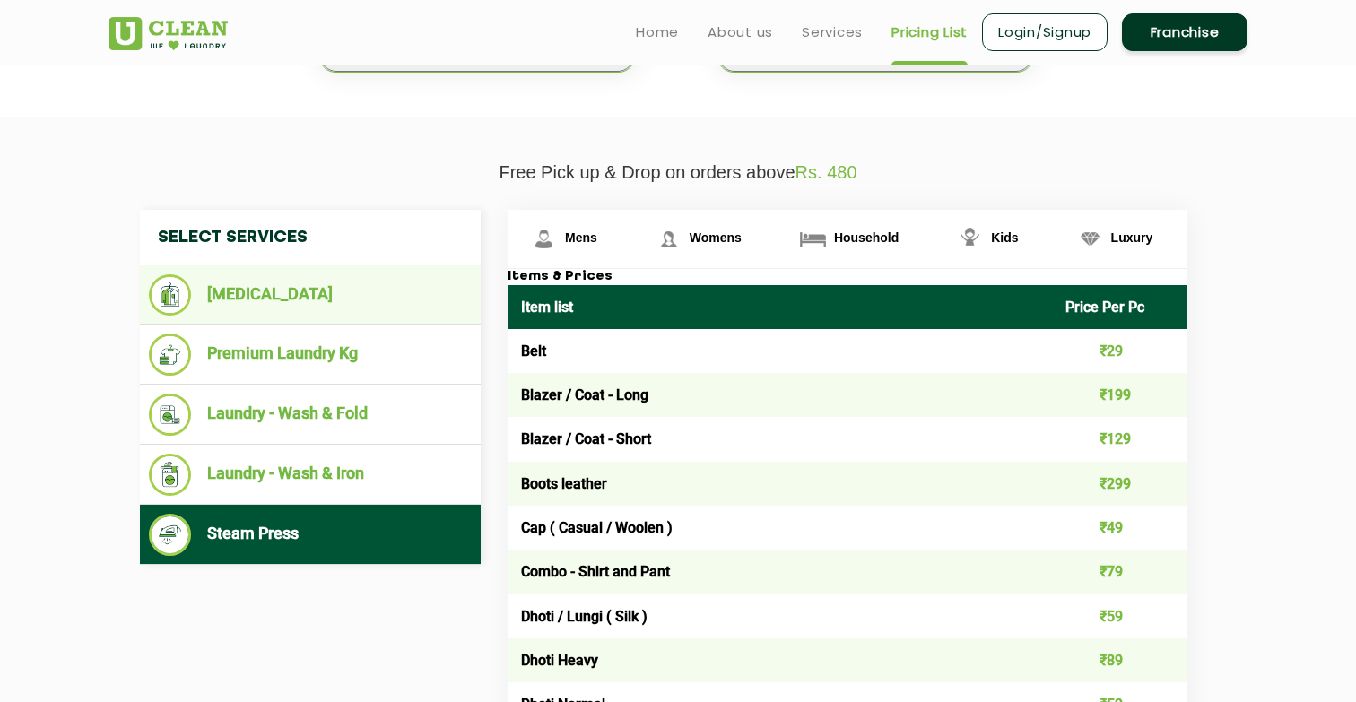
click at [283, 289] on li "[MEDICAL_DATA]" at bounding box center [310, 295] width 323 height 41
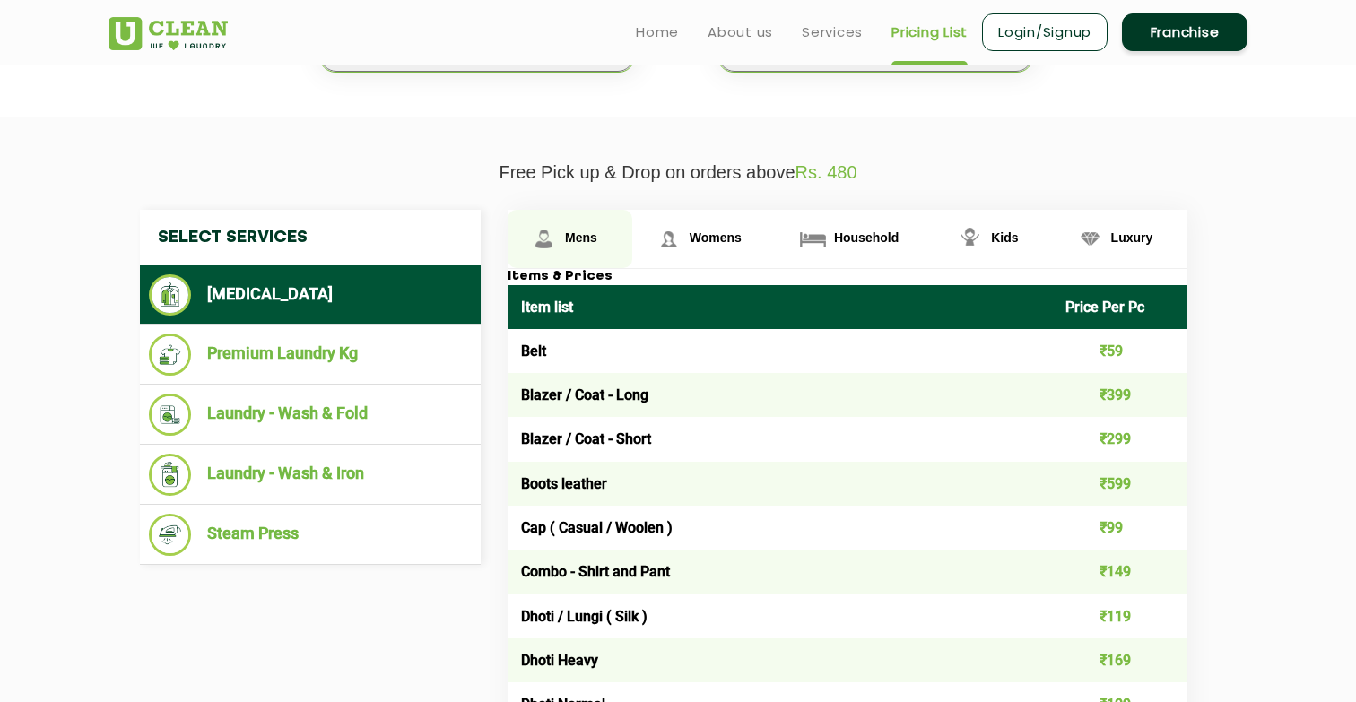
click at [576, 243] on span "Mens" at bounding box center [581, 238] width 32 height 14
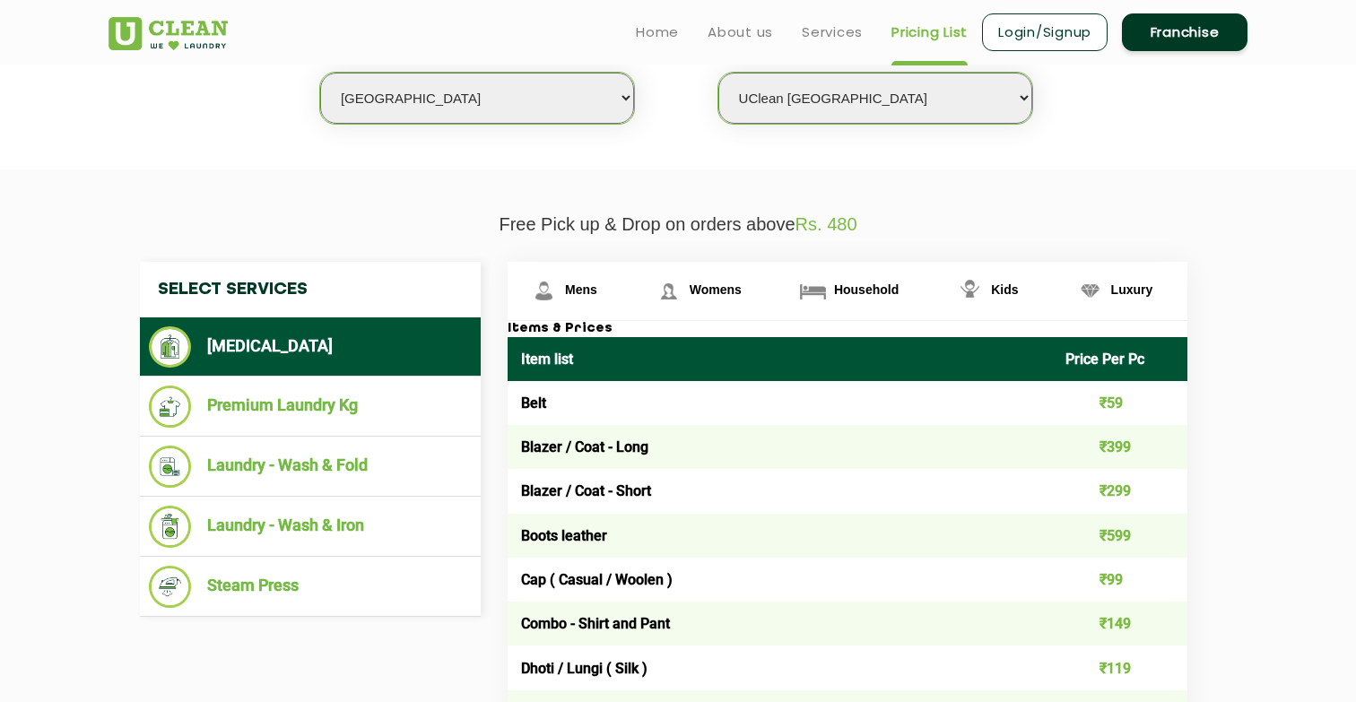
scroll to position [476, 0]
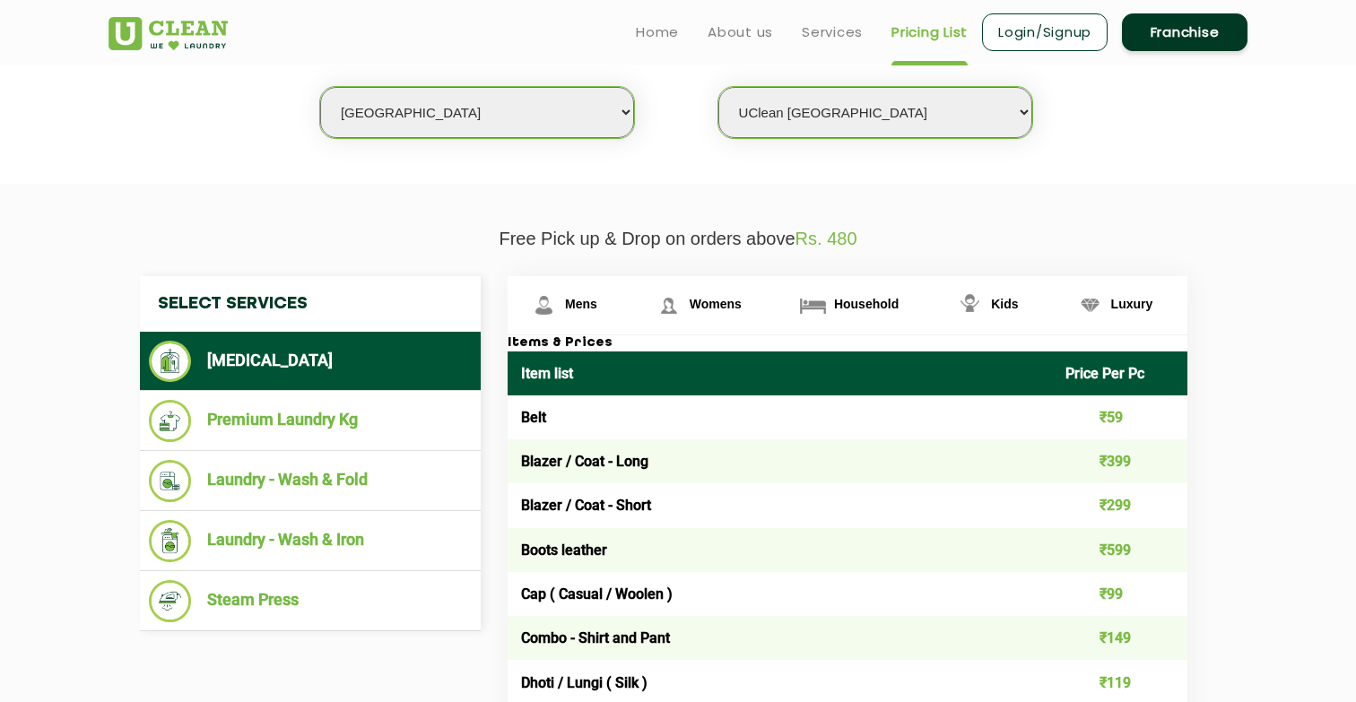
click at [834, 112] on select "Select Store UClean Indirapuram UClean Crossing Republic UClean Raj Nagar Ghazi…" at bounding box center [876, 112] width 314 height 51
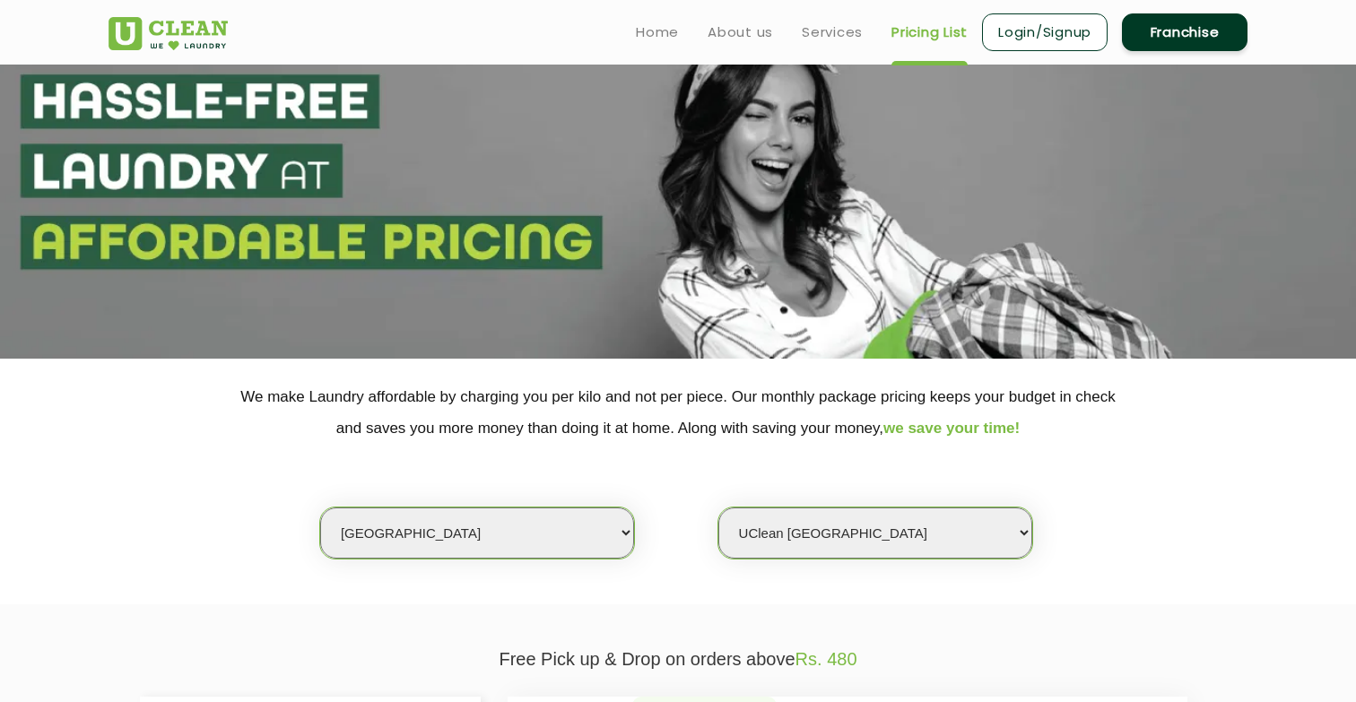
scroll to position [0, 0]
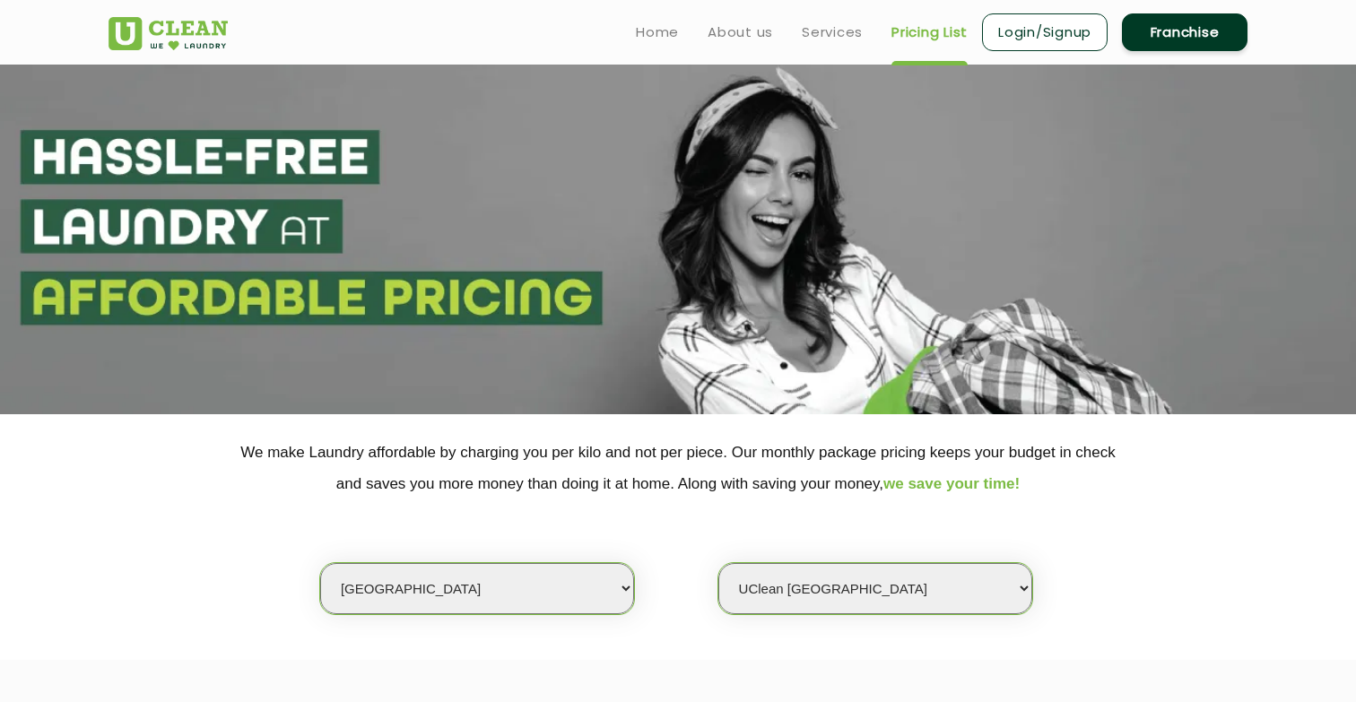
click at [169, 28] on img at bounding box center [168, 33] width 119 height 33
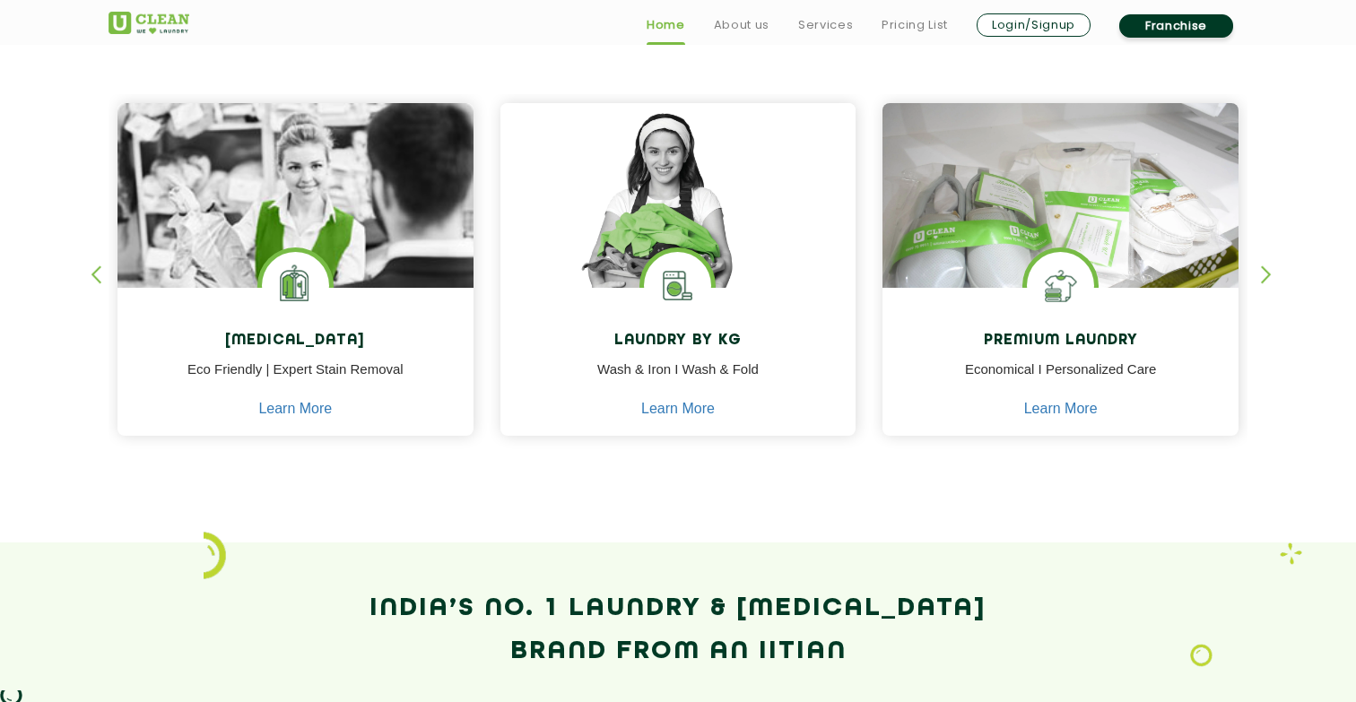
scroll to position [770, 0]
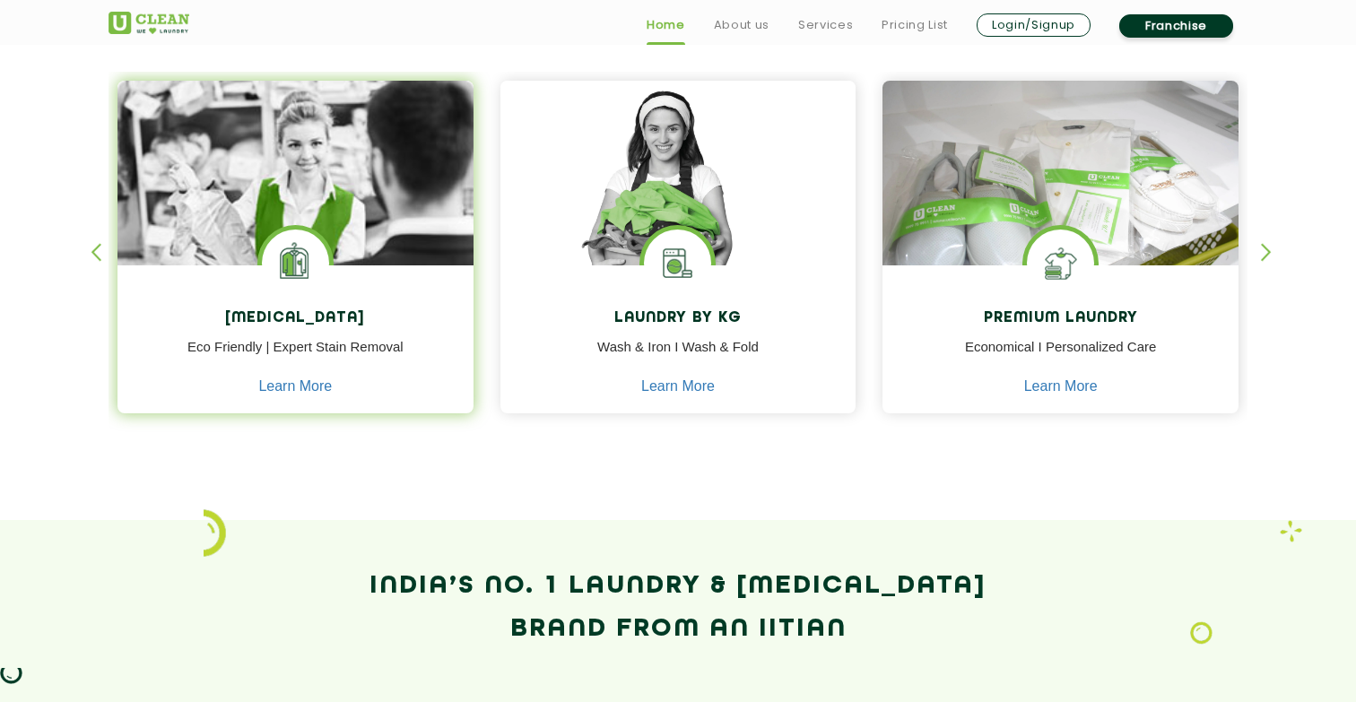
click at [310, 200] on img at bounding box center [296, 224] width 356 height 286
click at [291, 381] on link "Learn More" at bounding box center [295, 387] width 74 height 16
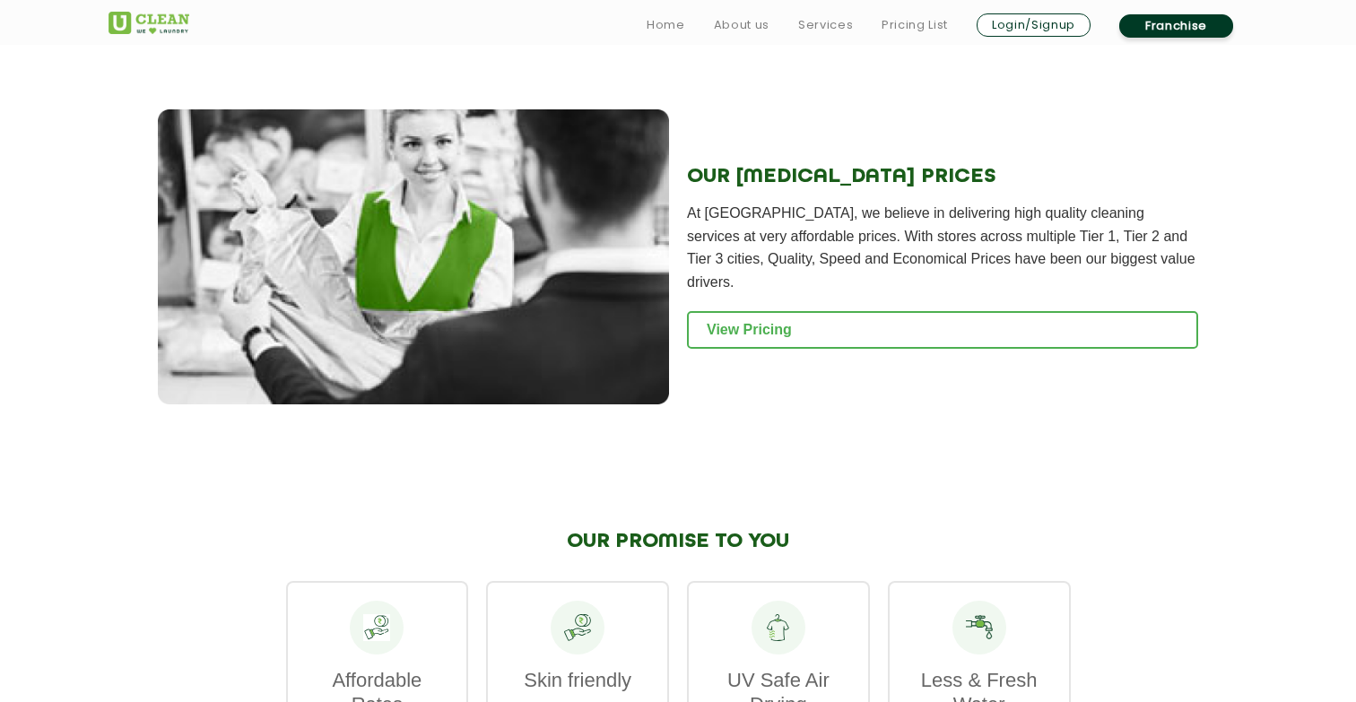
scroll to position [2157, 0]
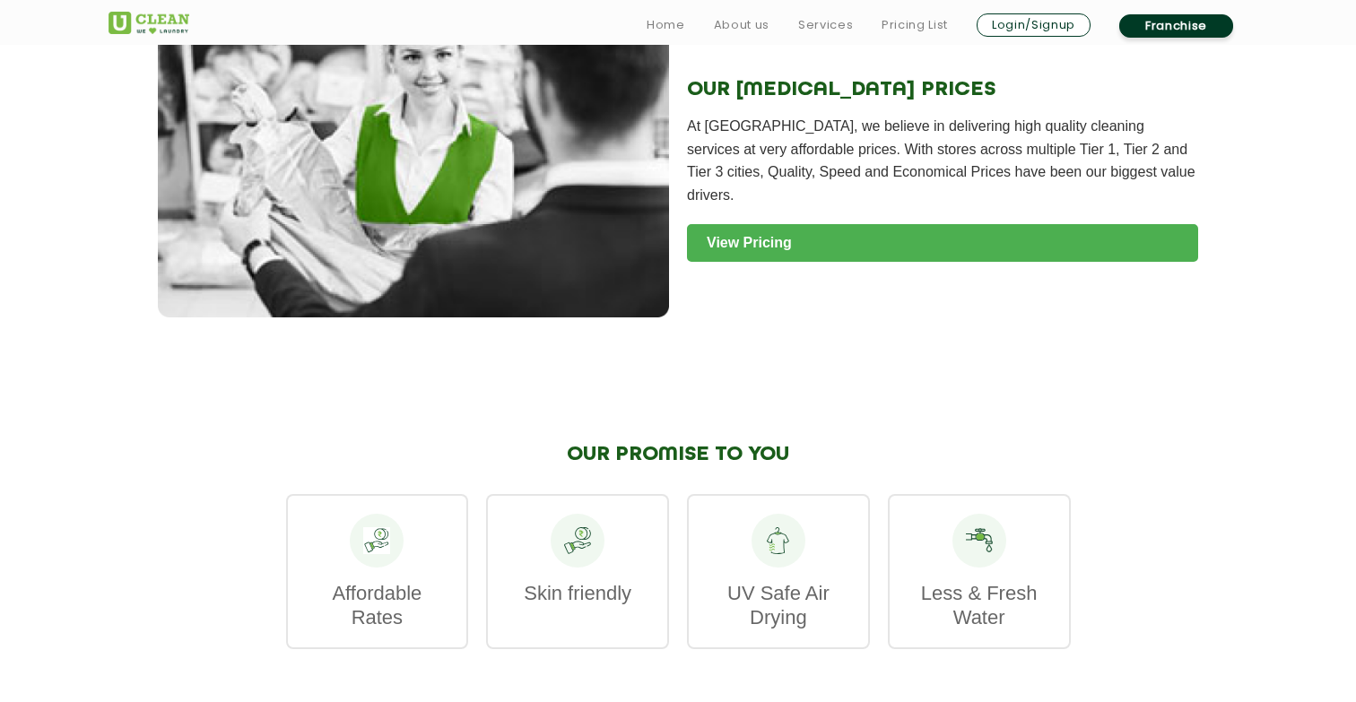
click at [735, 224] on link "View Pricing" at bounding box center [942, 243] width 511 height 38
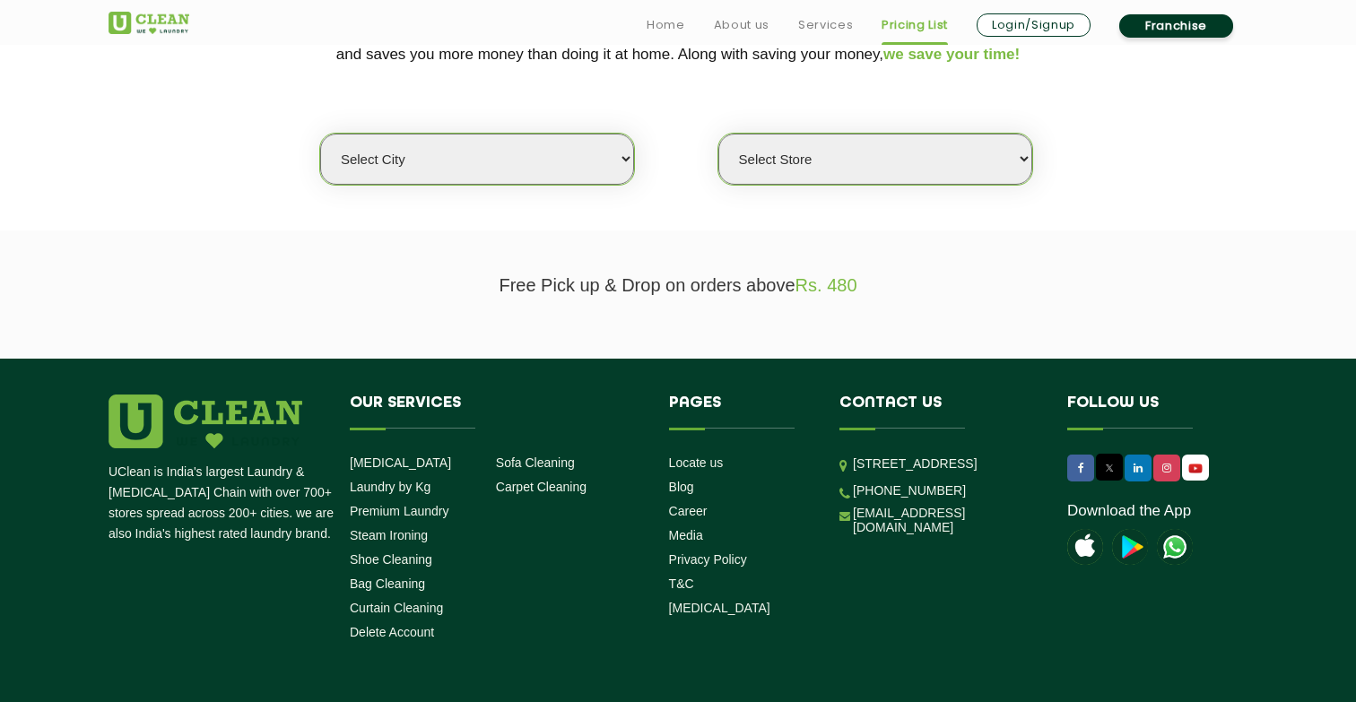
scroll to position [518, 0]
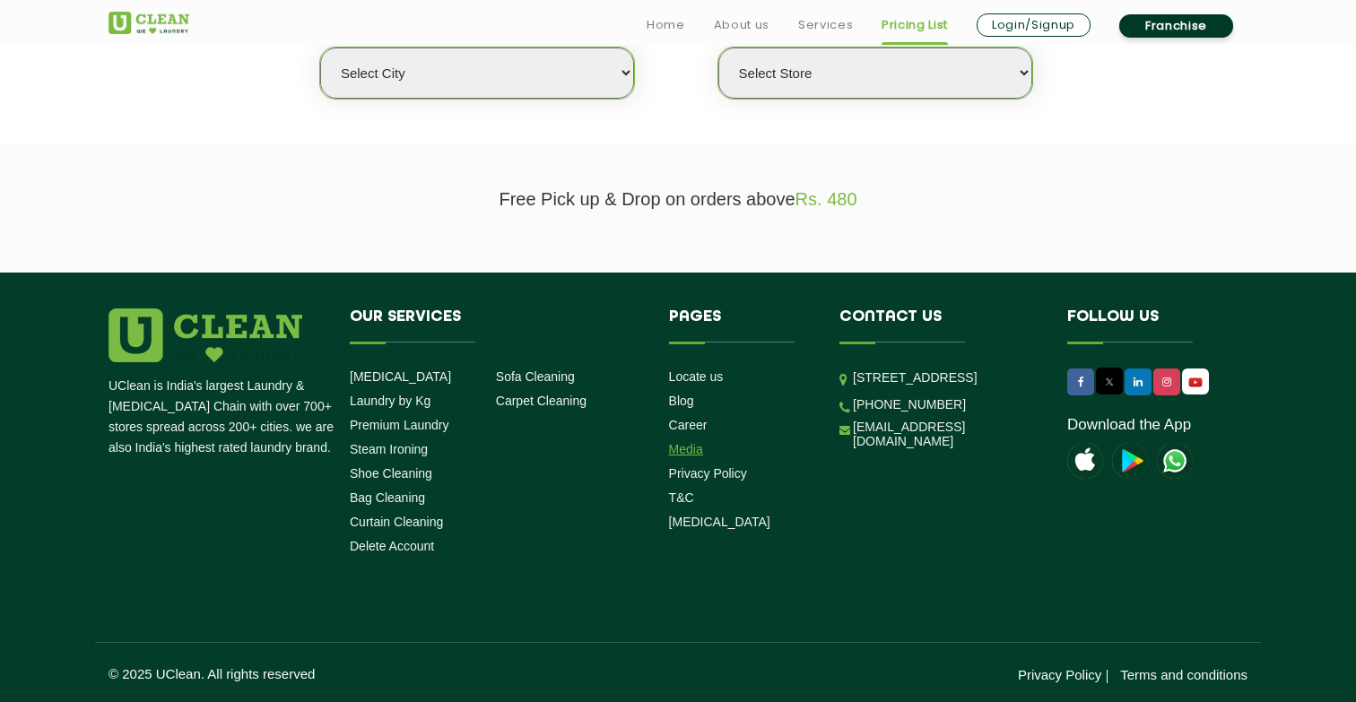
click at [697, 450] on link "Media" at bounding box center [686, 449] width 34 height 14
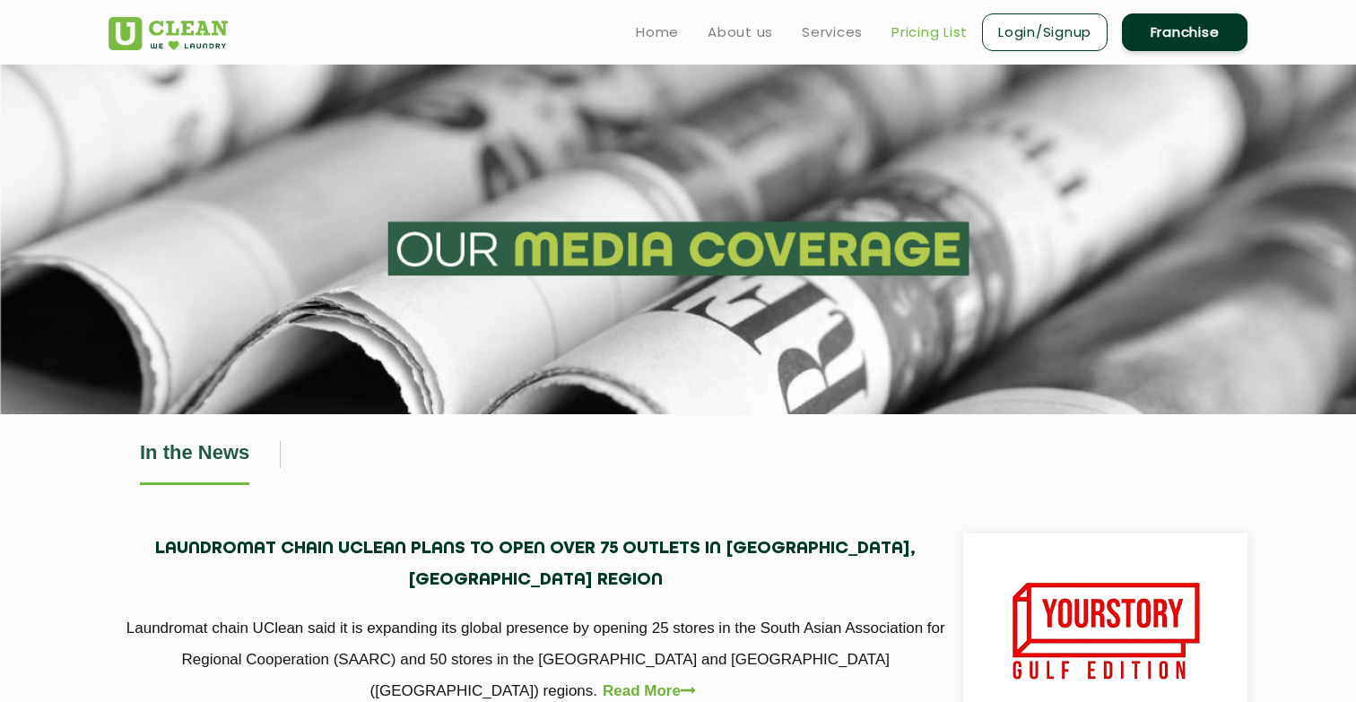
click at [932, 27] on link "Pricing List" at bounding box center [930, 33] width 76 height 22
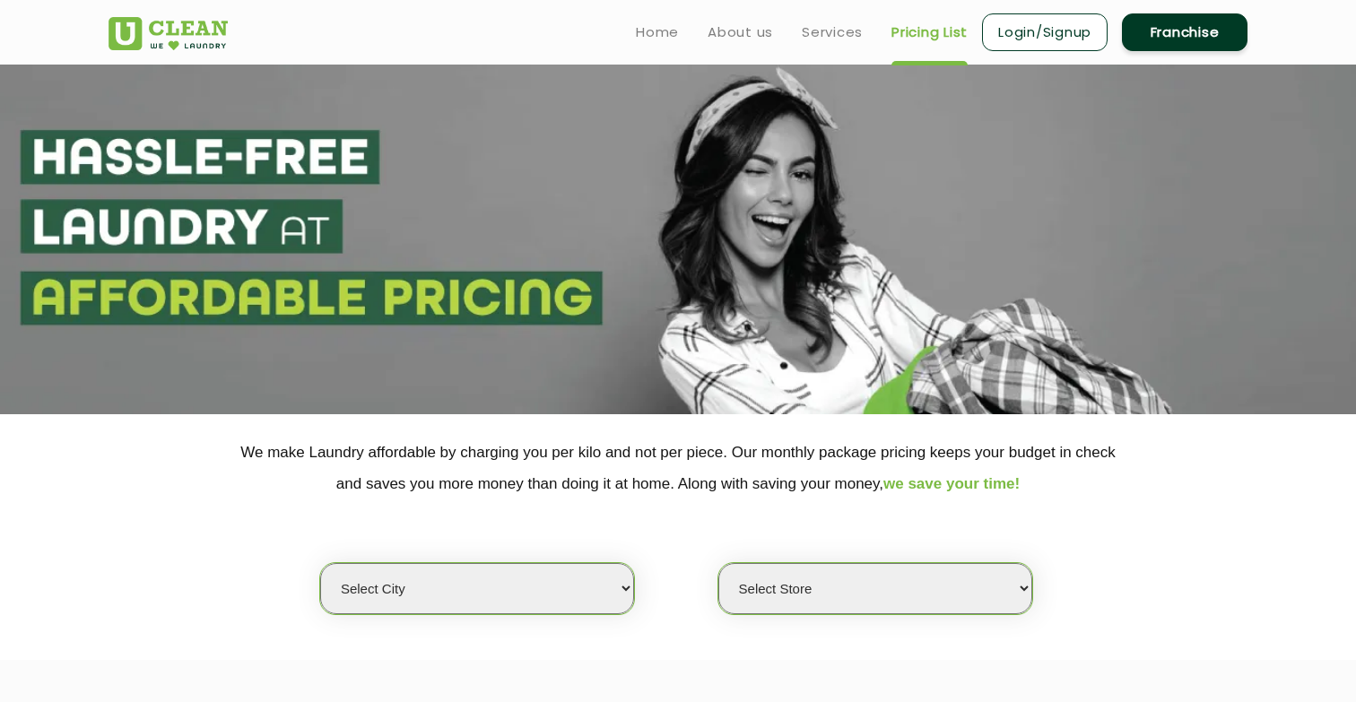
click at [425, 615] on select "Select city Aalo Agartala Agra Ahmedabad Akola Aligarh Alwar - UClean Select Am…" at bounding box center [477, 588] width 314 height 51
select select "192"
click at [760, 589] on select "Select Store" at bounding box center [876, 588] width 314 height 51
select select "0"
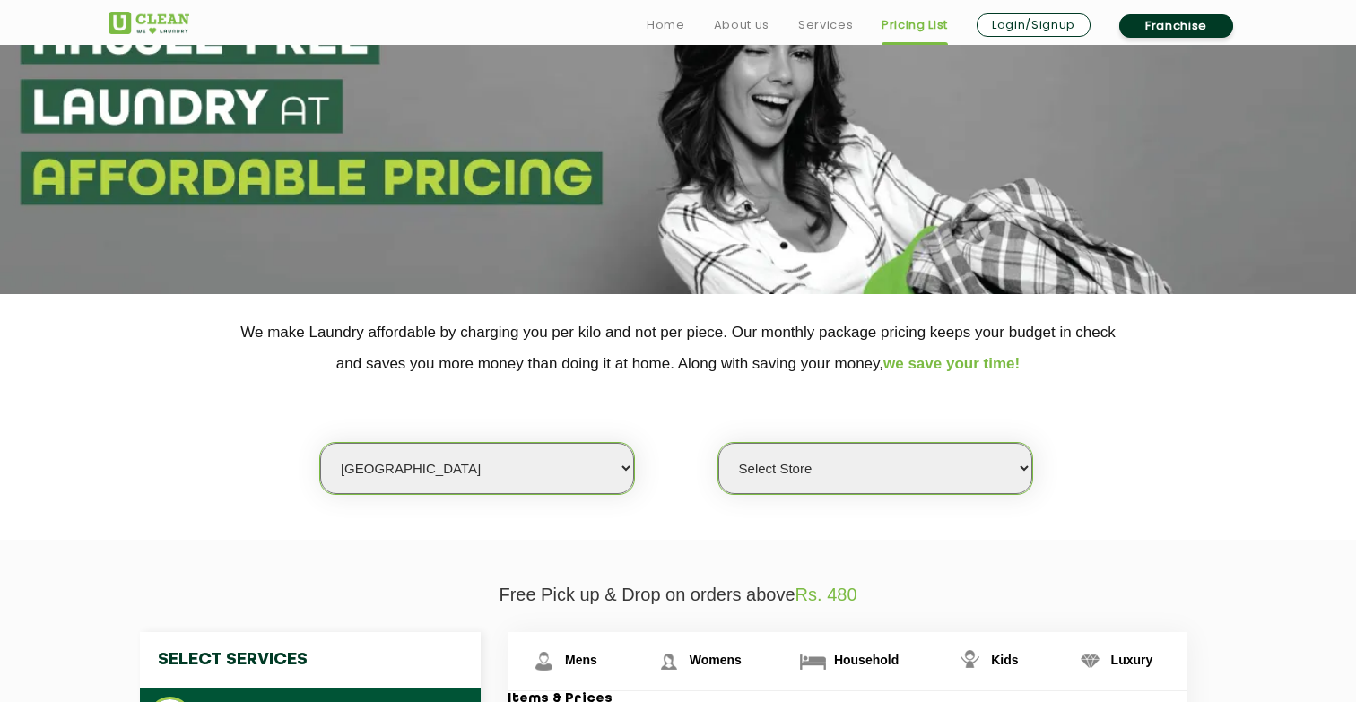
scroll to position [128, 0]
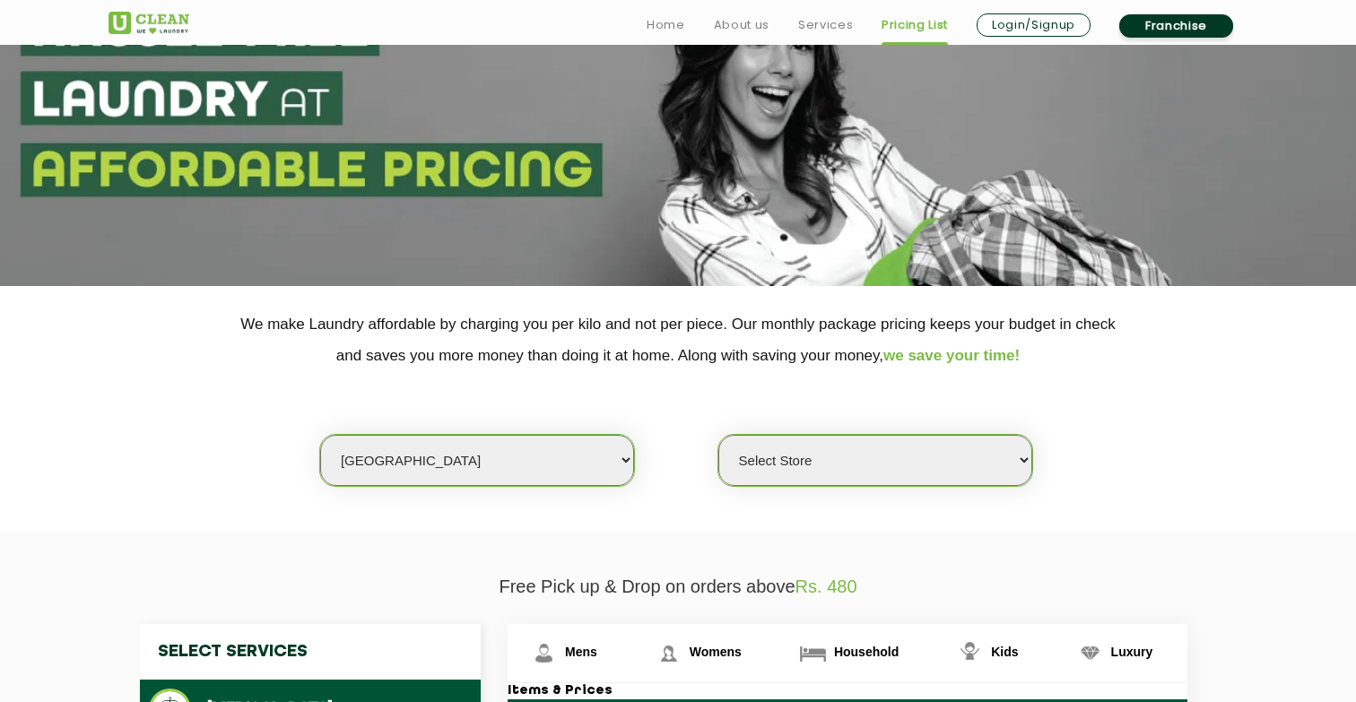
click at [495, 487] on div "Select city Aalo Agartala Agra Ahmedabad Akola Aligarh Alwar - UClean Select Am…" at bounding box center [477, 460] width 316 height 53
click at [509, 473] on select "Select city Aalo Agartala Agra Ahmedabad Akola Aligarh Alwar - UClean Select Am…" at bounding box center [477, 460] width 314 height 51
click at [464, 457] on select "Select city Aalo Agartala Agra Ahmedabad Akola Aligarh Alwar - UClean Select Am…" at bounding box center [477, 460] width 314 height 51
select select "157"
click at [810, 464] on select "Select Store UClean Aligarh" at bounding box center [876, 460] width 314 height 51
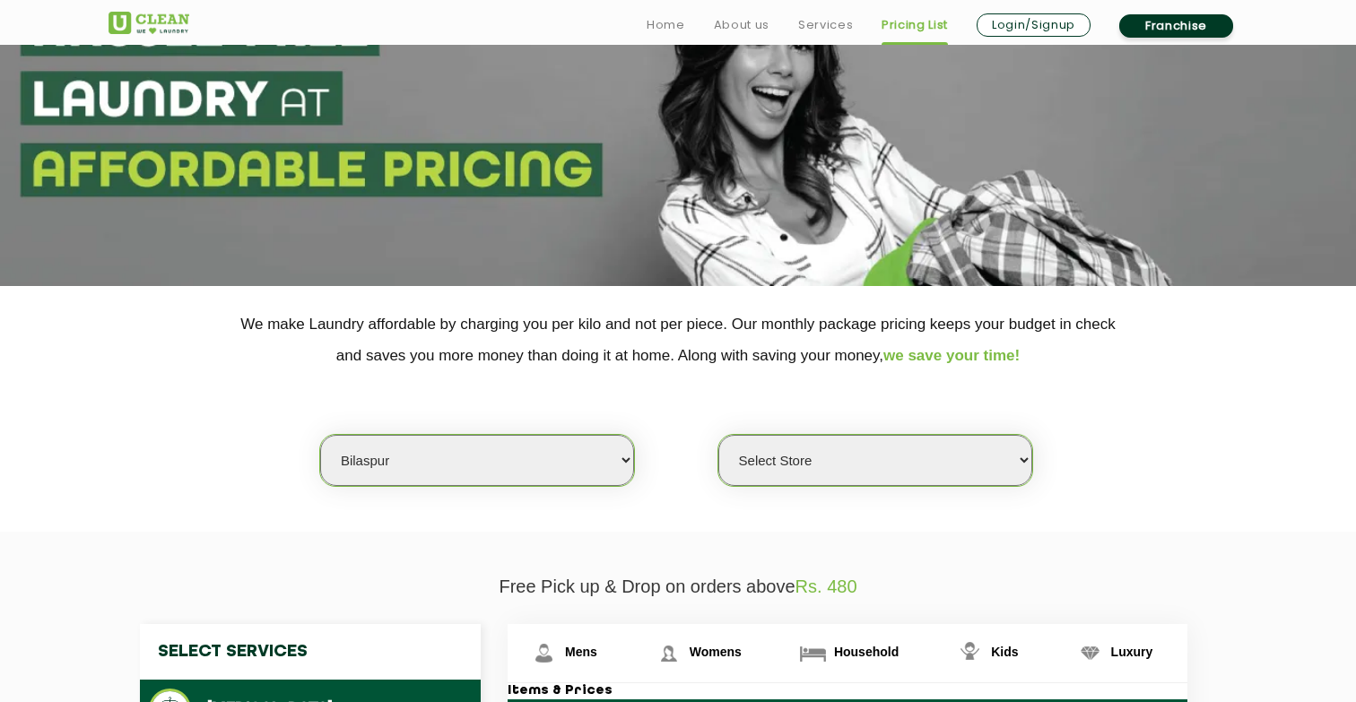
select select "0"
click at [493, 460] on select "Select city Aalo Agartala Agra Ahmedabad Akola Aligarh Alwar - UClean Select Am…" at bounding box center [477, 460] width 314 height 51
select select "18"
click at [879, 476] on select "Select Store UClean Indirapuram UClean Crossing Republic UClean Raj Nagar Ghazi…" at bounding box center [876, 460] width 314 height 51
select select "48"
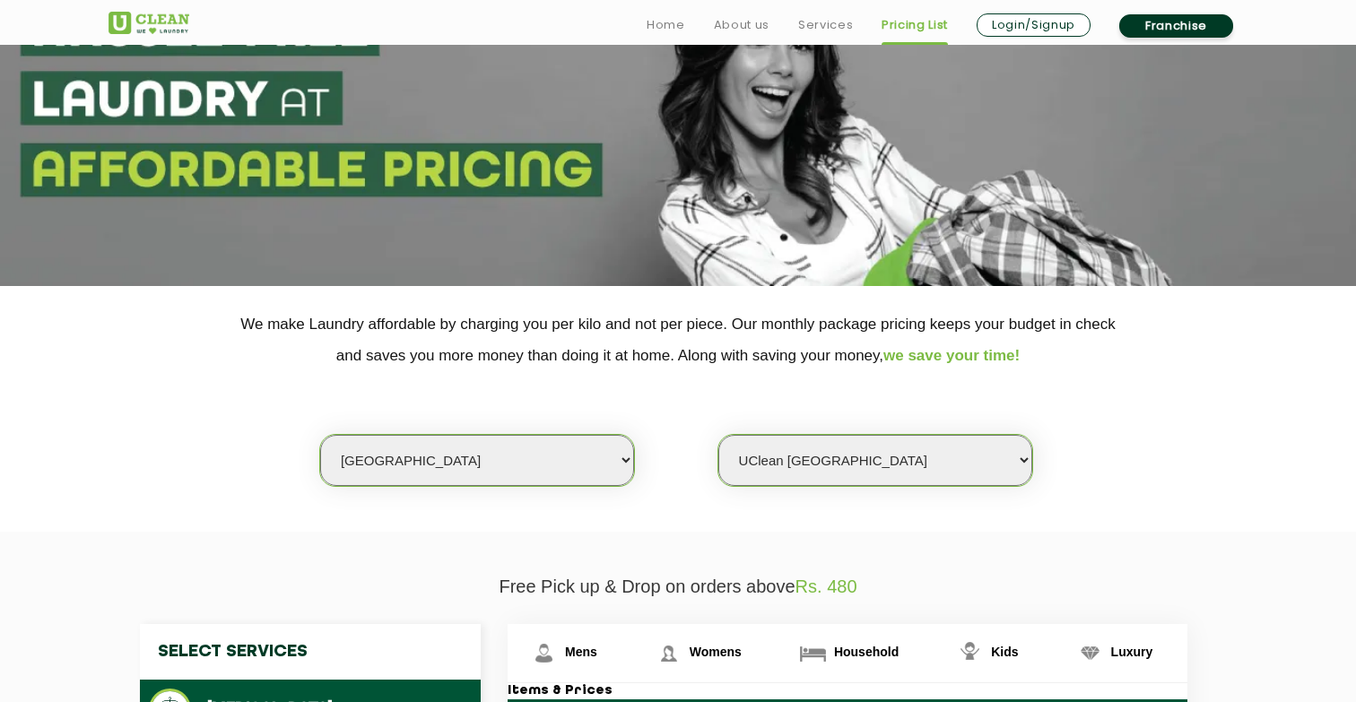
click at [182, 21] on img at bounding box center [149, 23] width 81 height 22
